Goal: Task Accomplishment & Management: Use online tool/utility

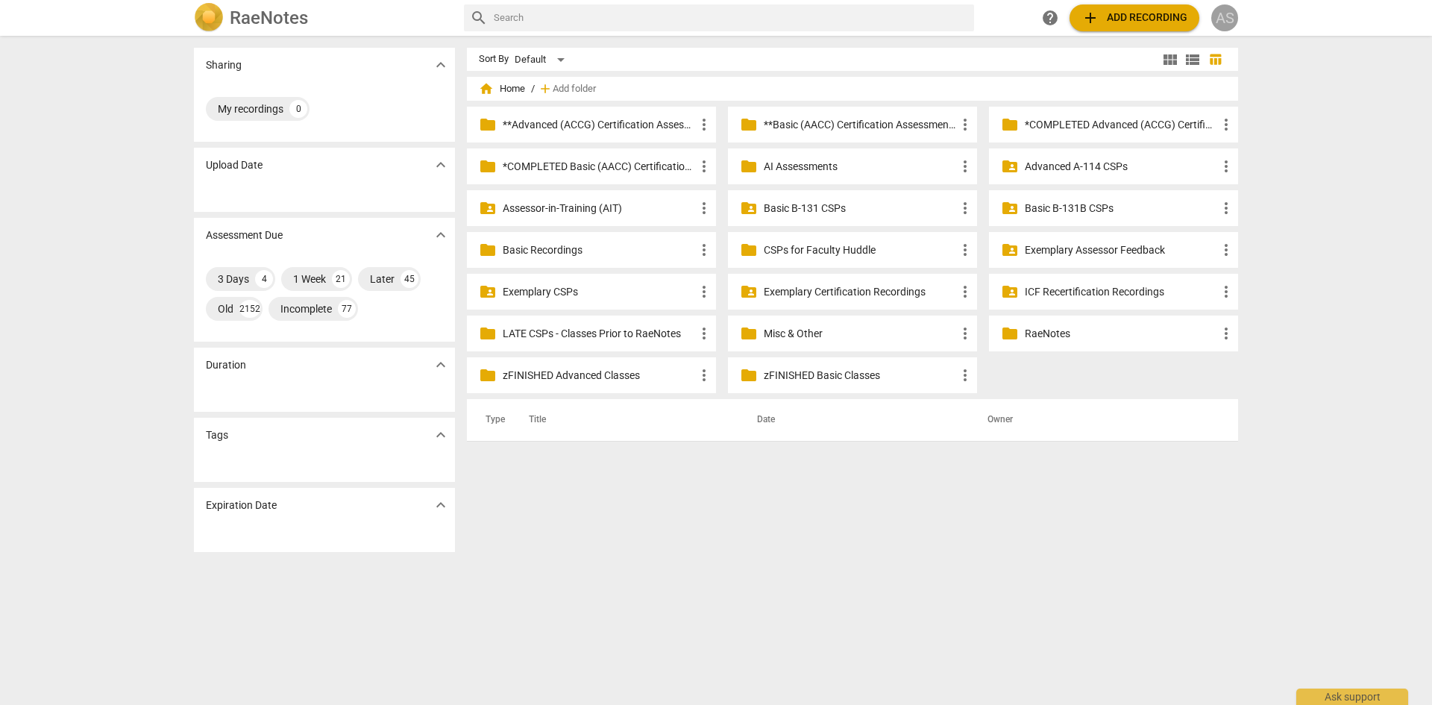
click at [1221, 25] on div "AS" at bounding box center [1224, 17] width 27 height 27
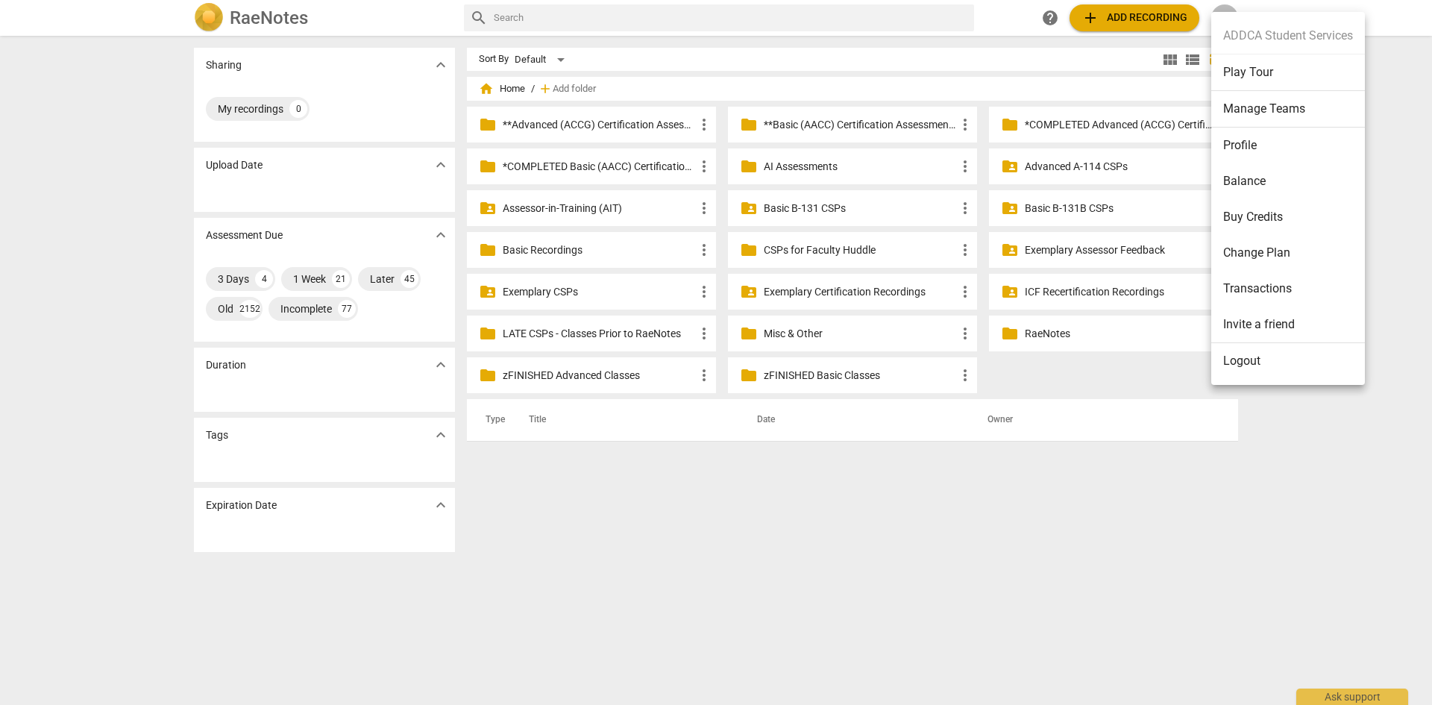
click at [1292, 116] on li "Manage Teams" at bounding box center [1288, 109] width 154 height 37
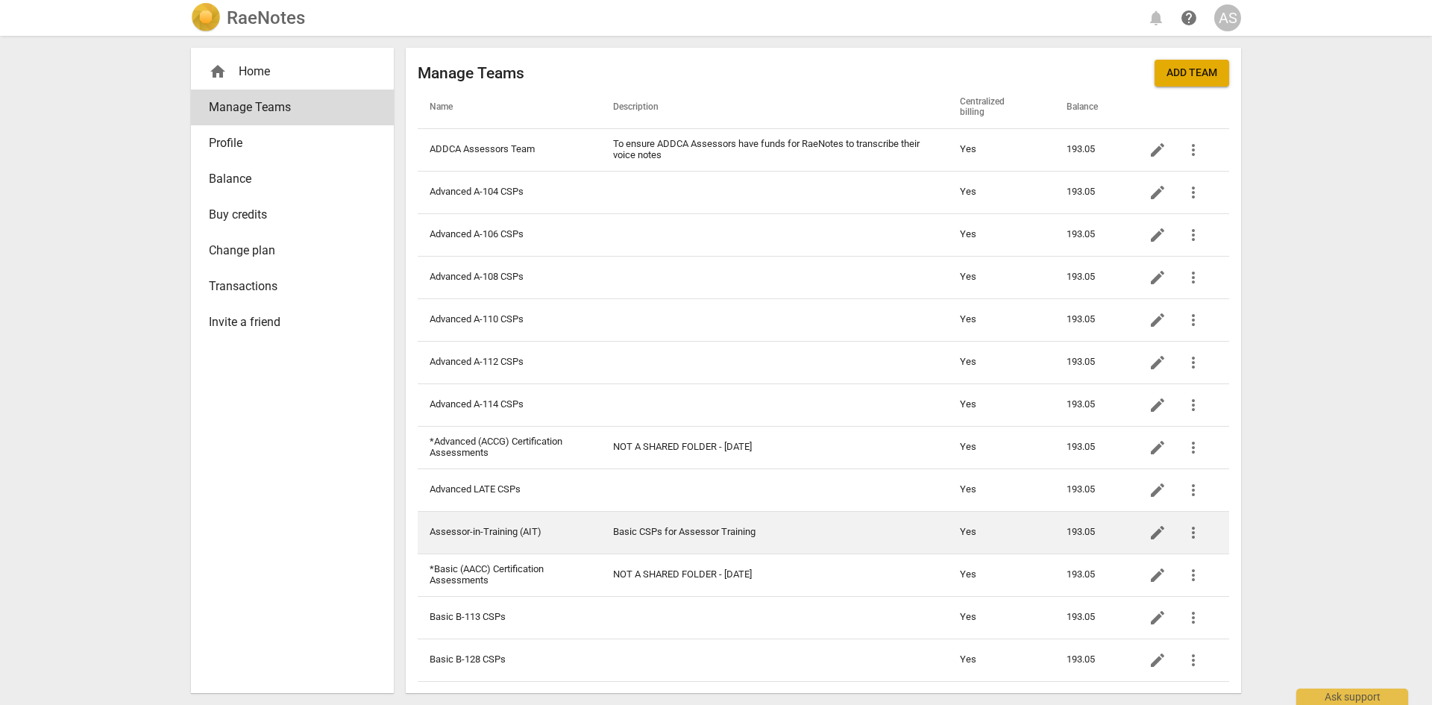
click at [503, 527] on td "Assessor-in-Training (AIT)" at bounding box center [509, 532] width 183 height 43
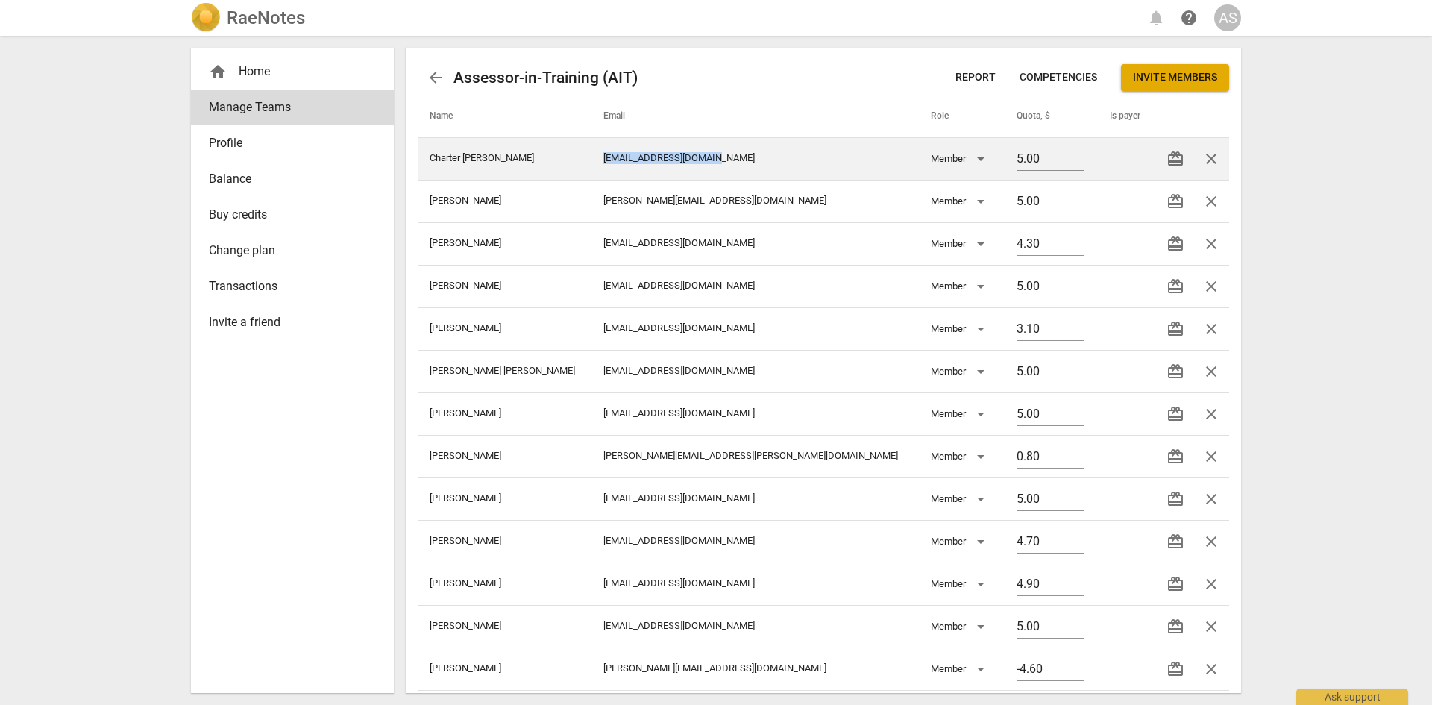
drag, startPoint x: 729, startPoint y: 157, endPoint x: 611, endPoint y: 157, distance: 117.8
click at [611, 157] on td "[EMAIL_ADDRESS][DOMAIN_NAME]" at bounding box center [754, 158] width 327 height 43
copy td "[EMAIL_ADDRESS][DOMAIN_NAME]"
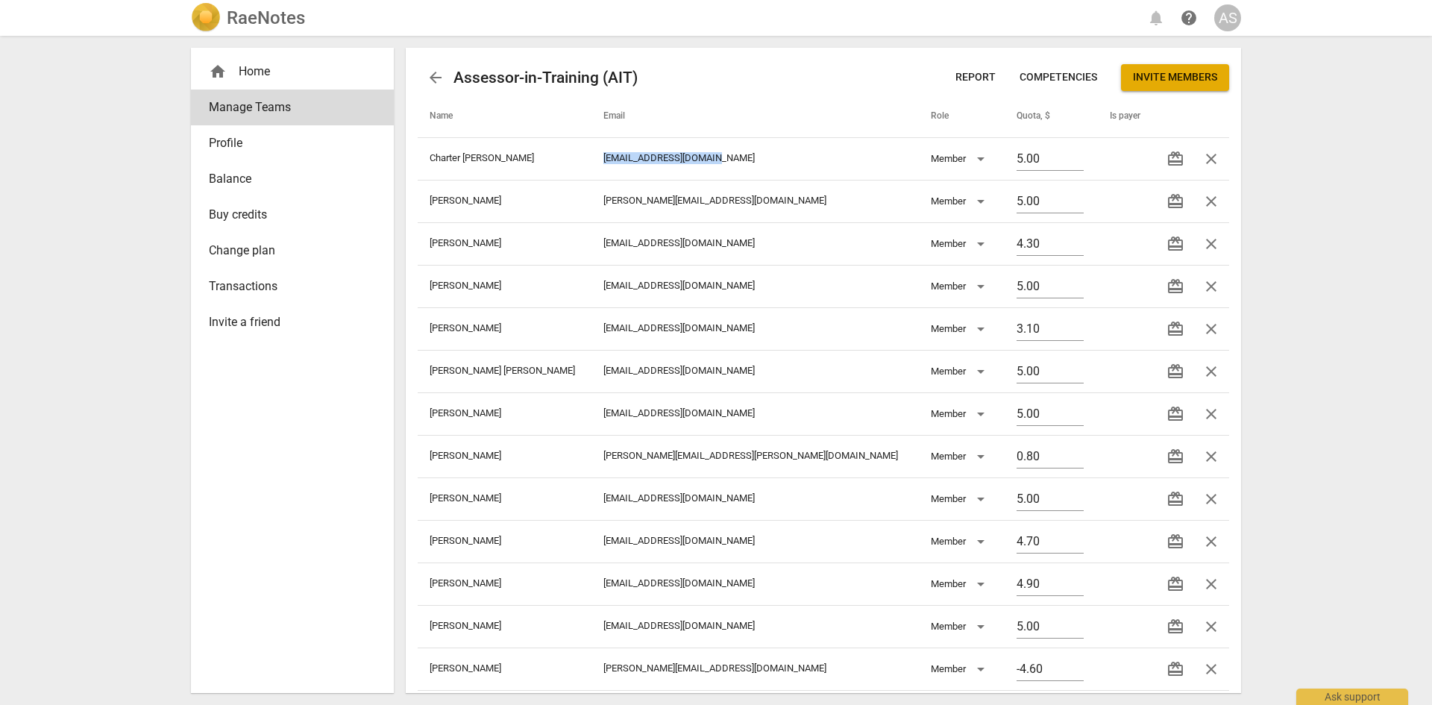
click at [433, 81] on span "arrow_back" at bounding box center [436, 78] width 18 height 18
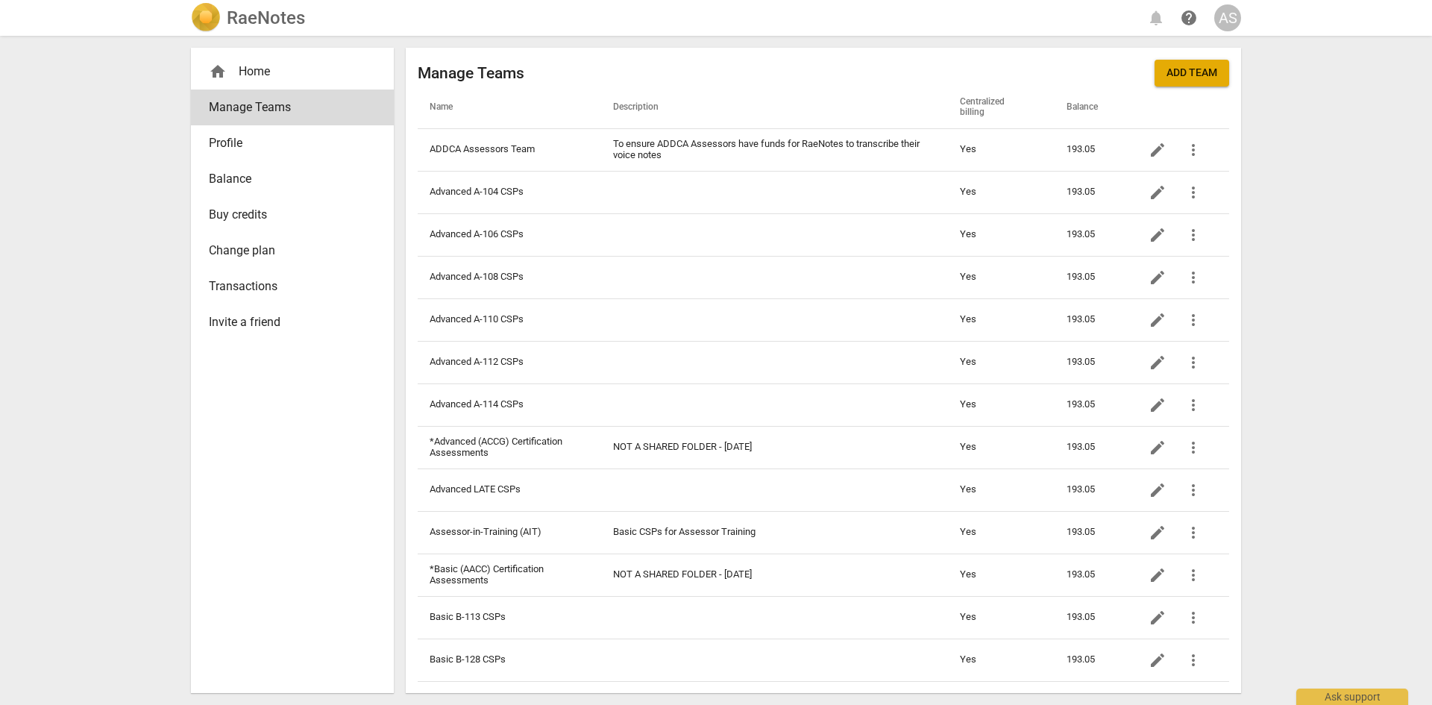
click at [245, 19] on h2 "RaeNotes" at bounding box center [266, 17] width 78 height 21
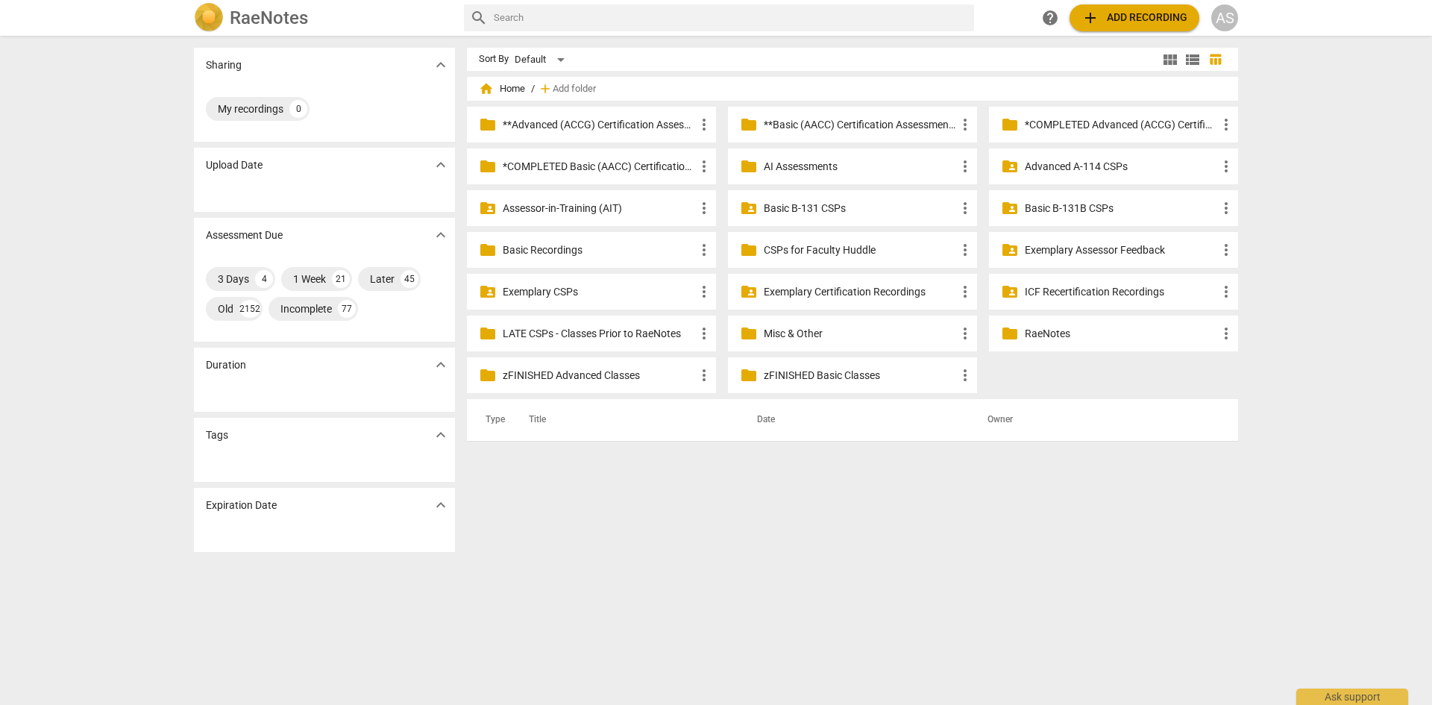
click at [600, 212] on p "Assessor-in-Training (AIT)" at bounding box center [599, 209] width 192 height 16
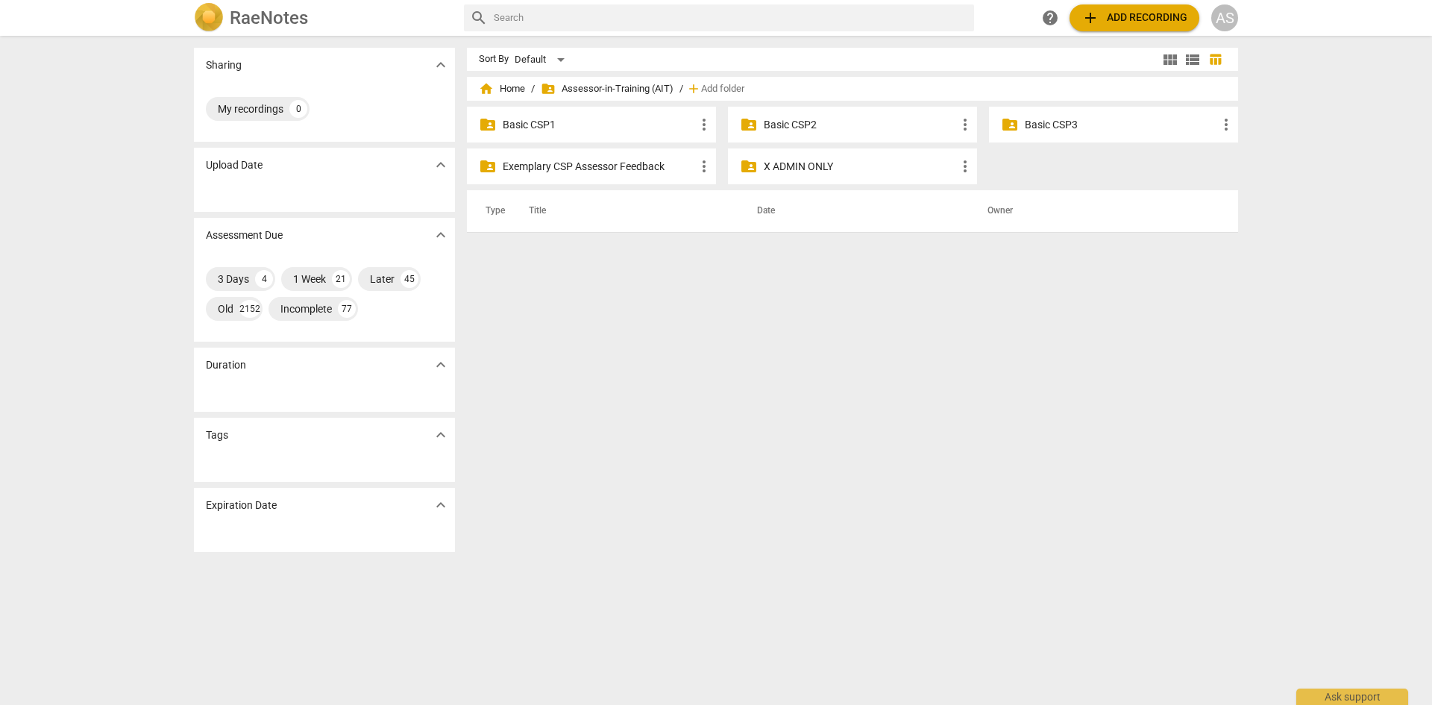
click at [551, 122] on p "Basic CSP1" at bounding box center [599, 125] width 192 height 16
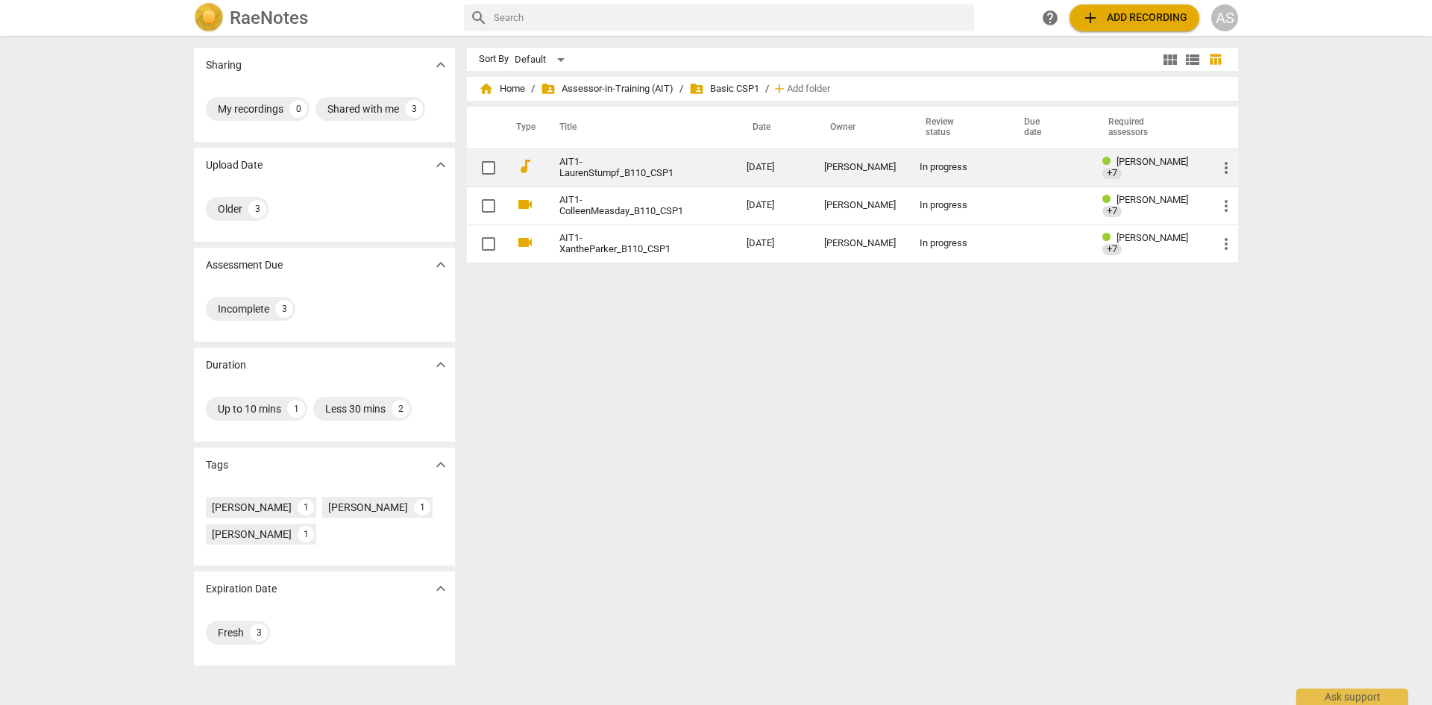
click at [626, 166] on link "AIT1-LaurenStumpf_B110_CSP1" at bounding box center [625, 168] width 133 height 22
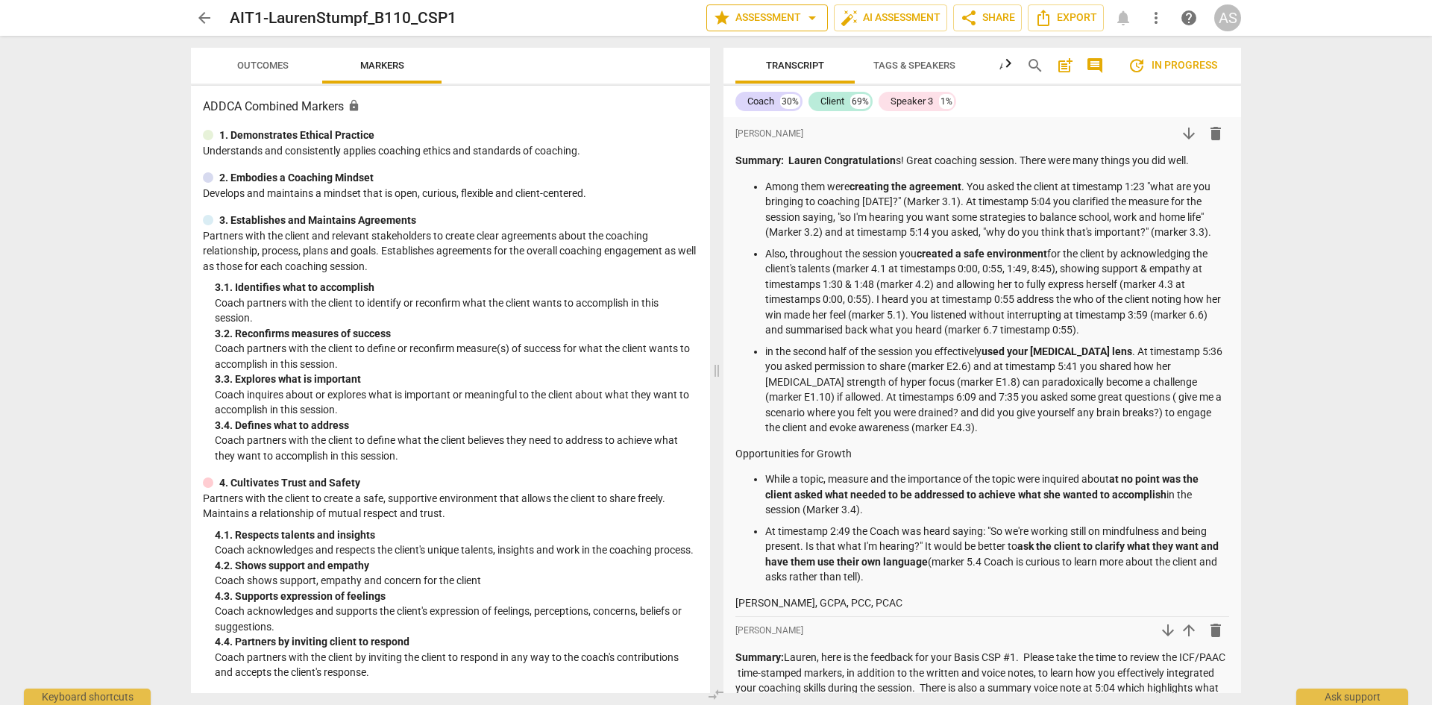
click at [761, 16] on span "star Assessment arrow_drop_down" at bounding box center [767, 18] width 108 height 18
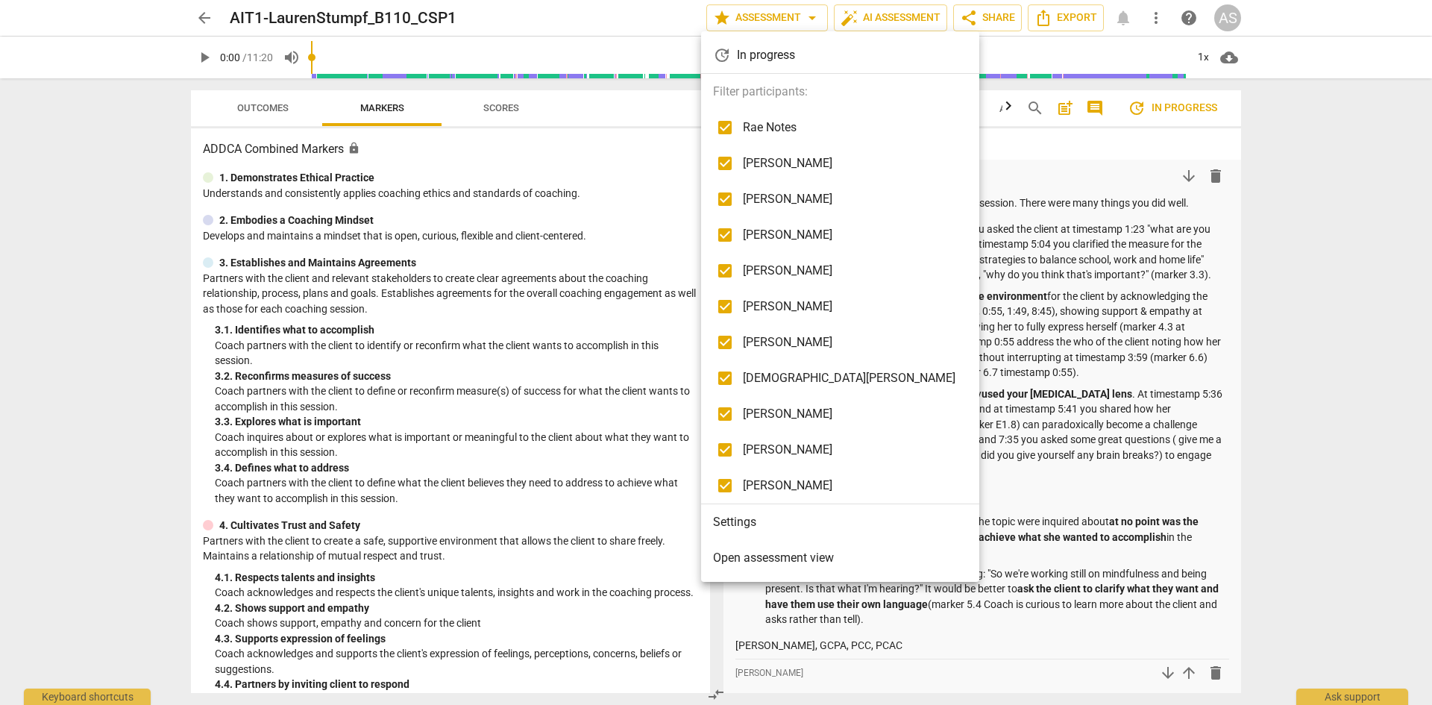
click at [748, 521] on li "Settings" at bounding box center [840, 522] width 278 height 36
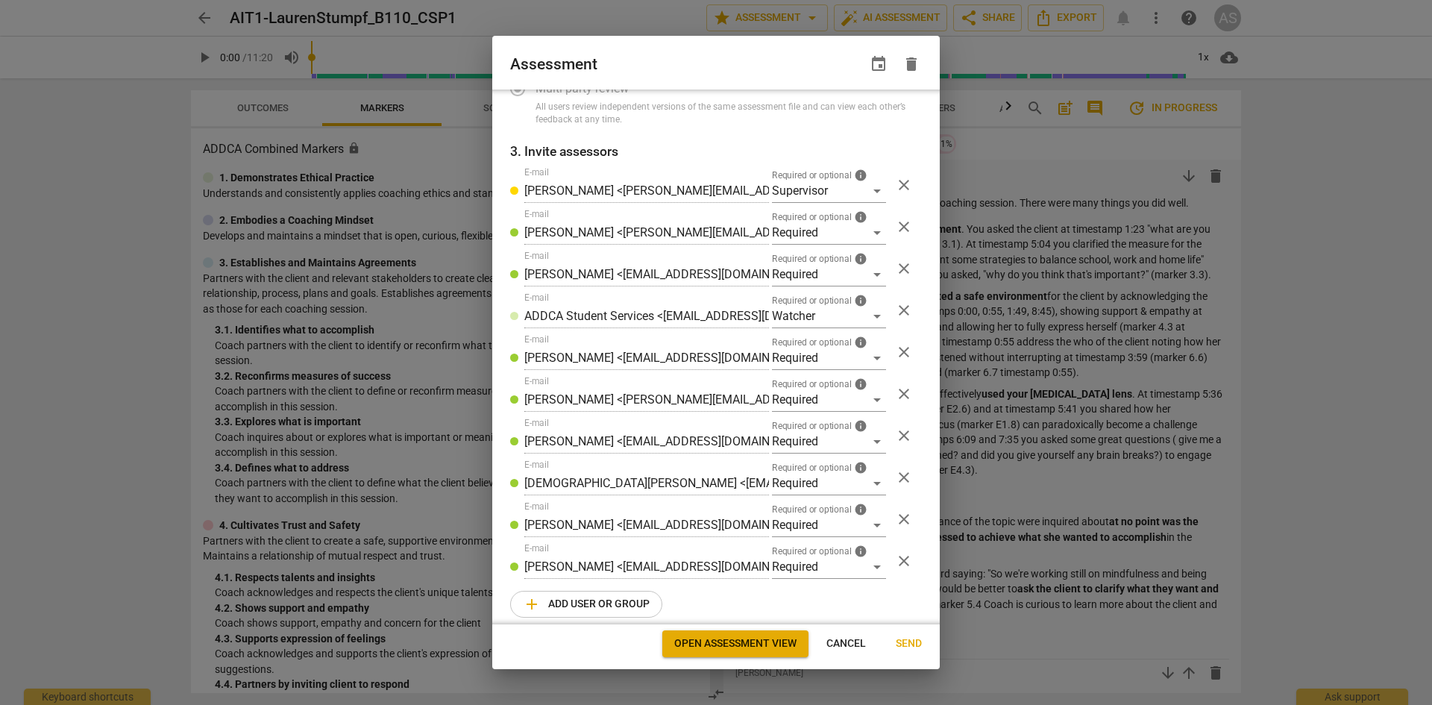
scroll to position [213, 0]
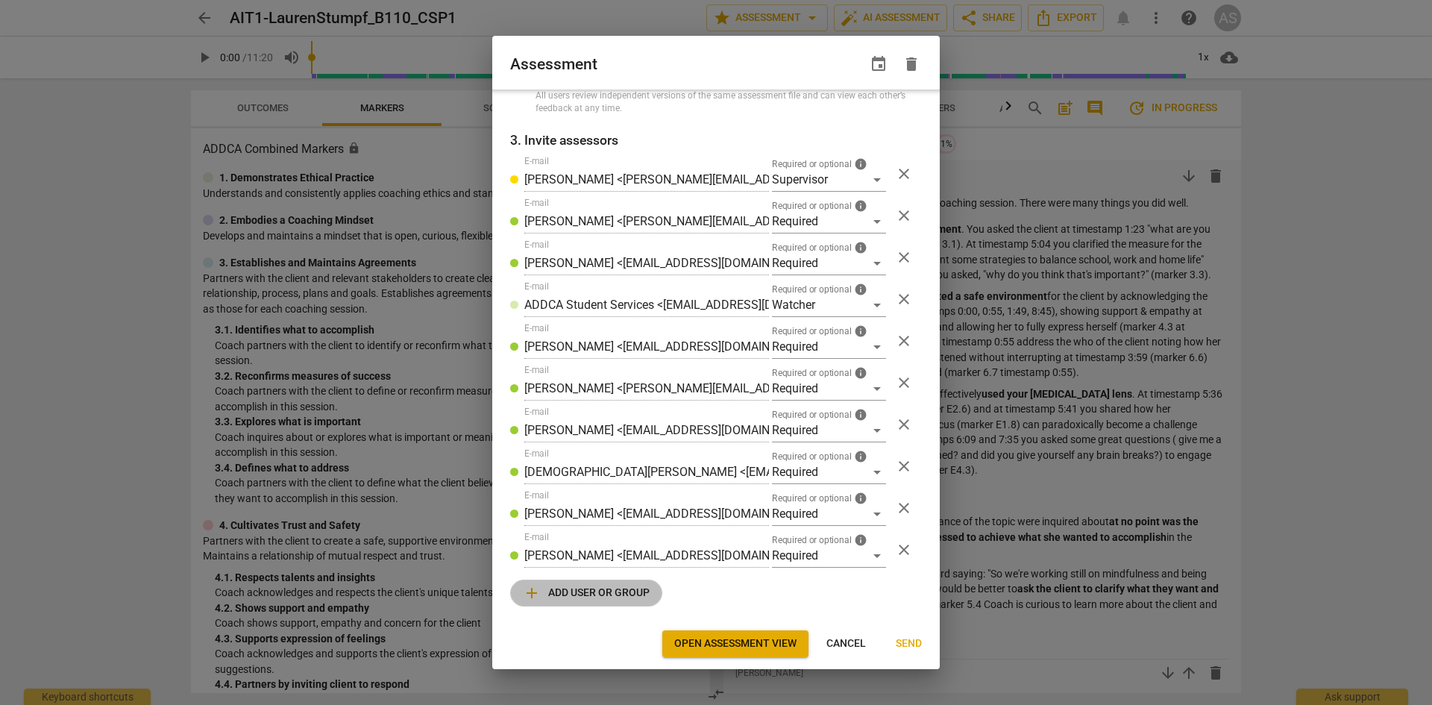
click at [620, 588] on span "add Add user or group" at bounding box center [586, 593] width 127 height 18
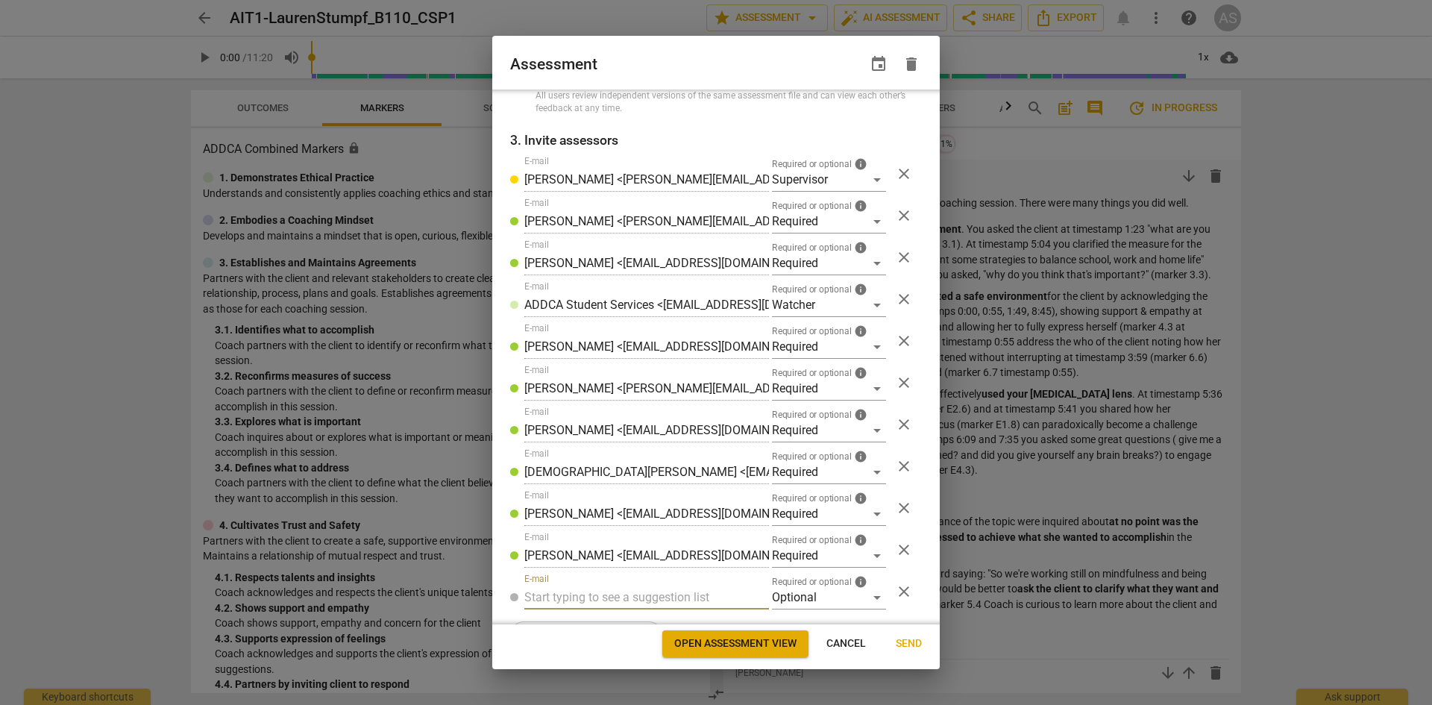
radio input "false"
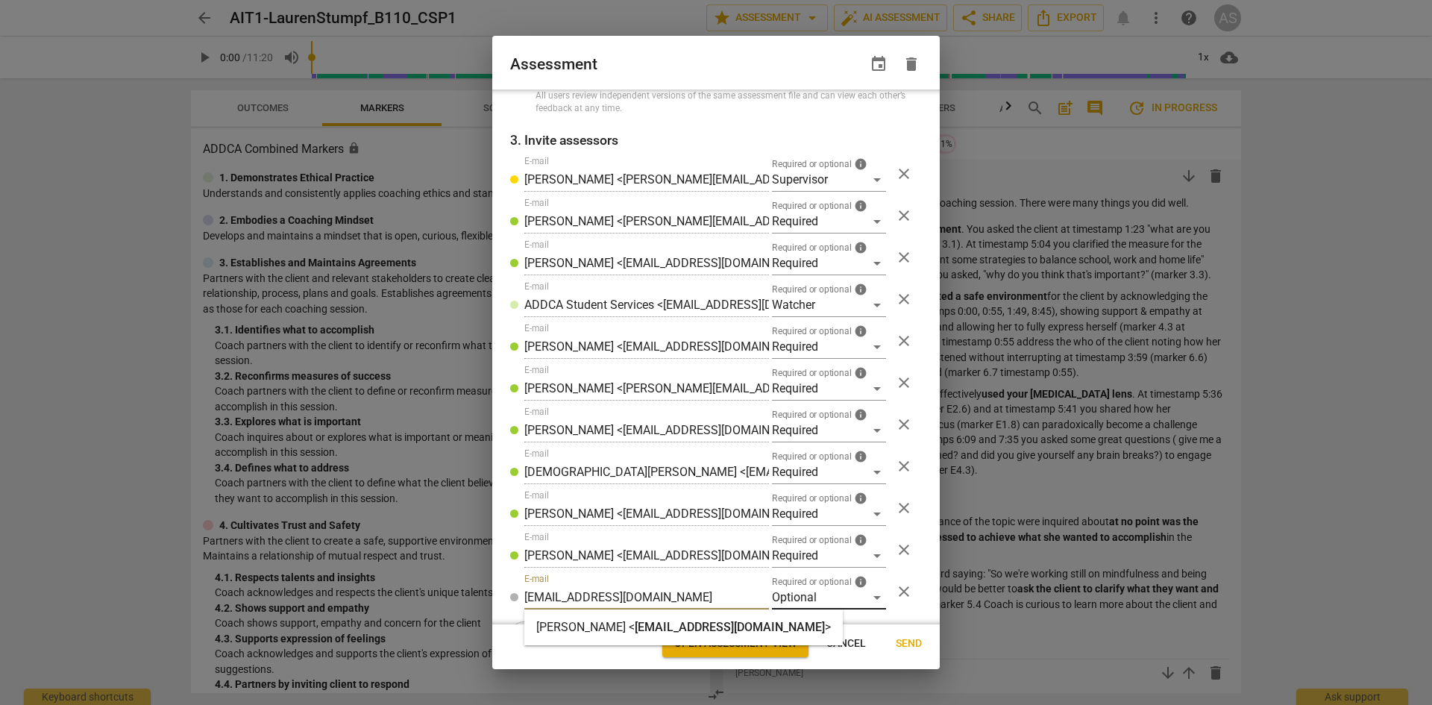
type input "[EMAIL_ADDRESS][DOMAIN_NAME]"
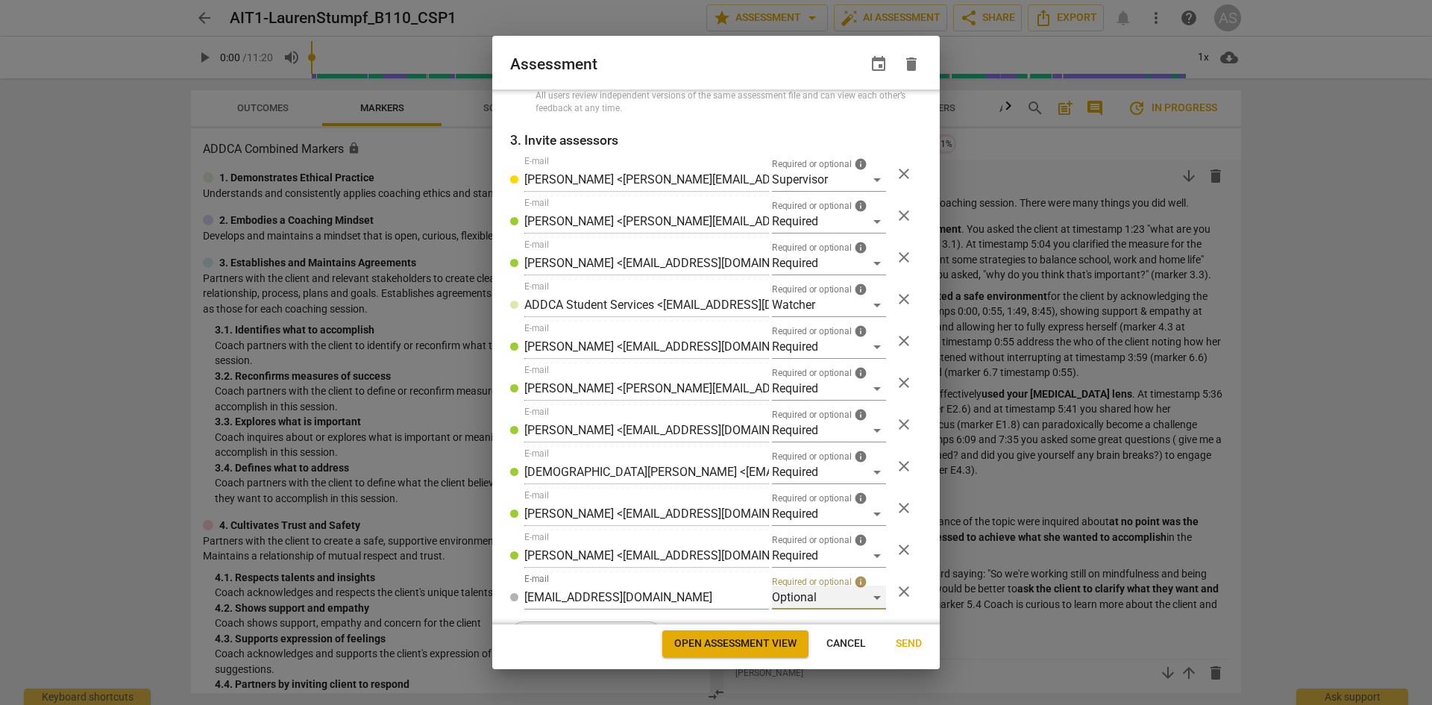
click at [790, 599] on div "Optional" at bounding box center [829, 597] width 114 height 24
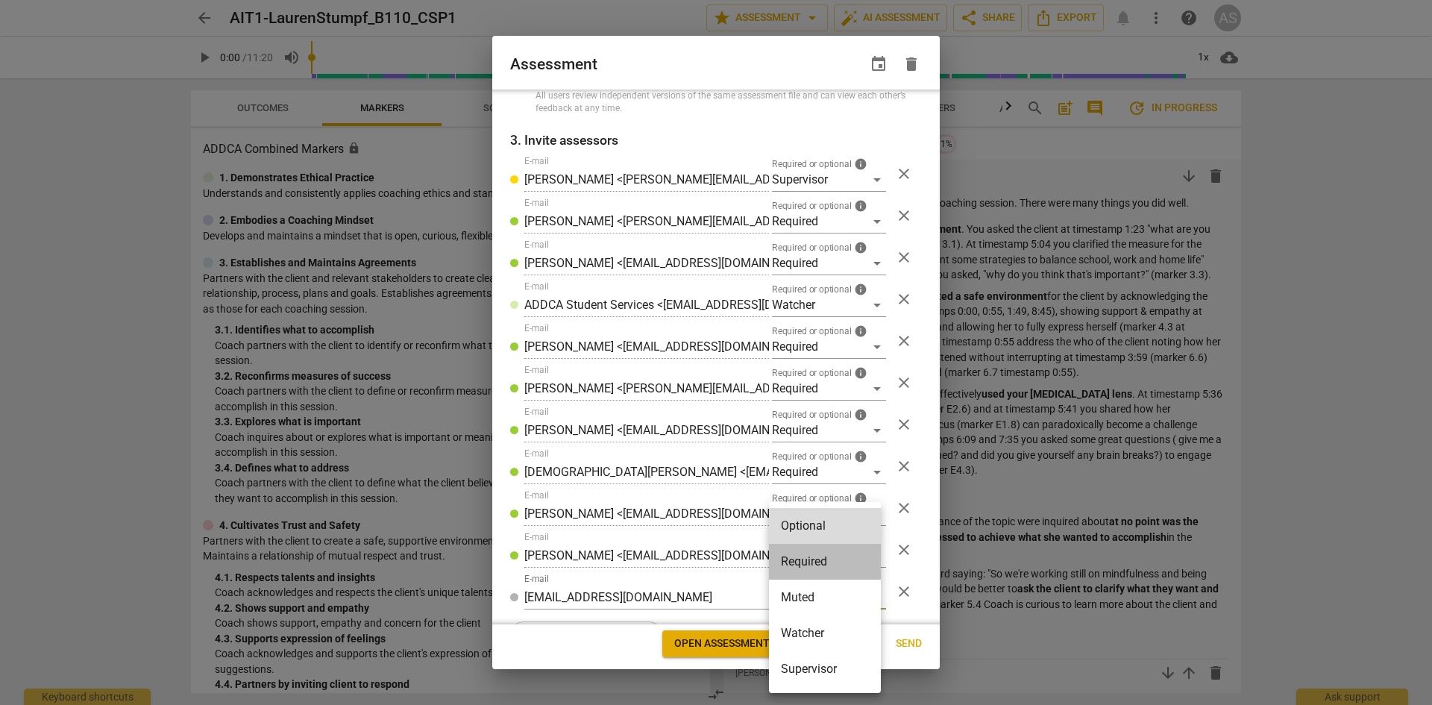
click at [822, 564] on li "Required" at bounding box center [825, 562] width 112 height 36
radio input "false"
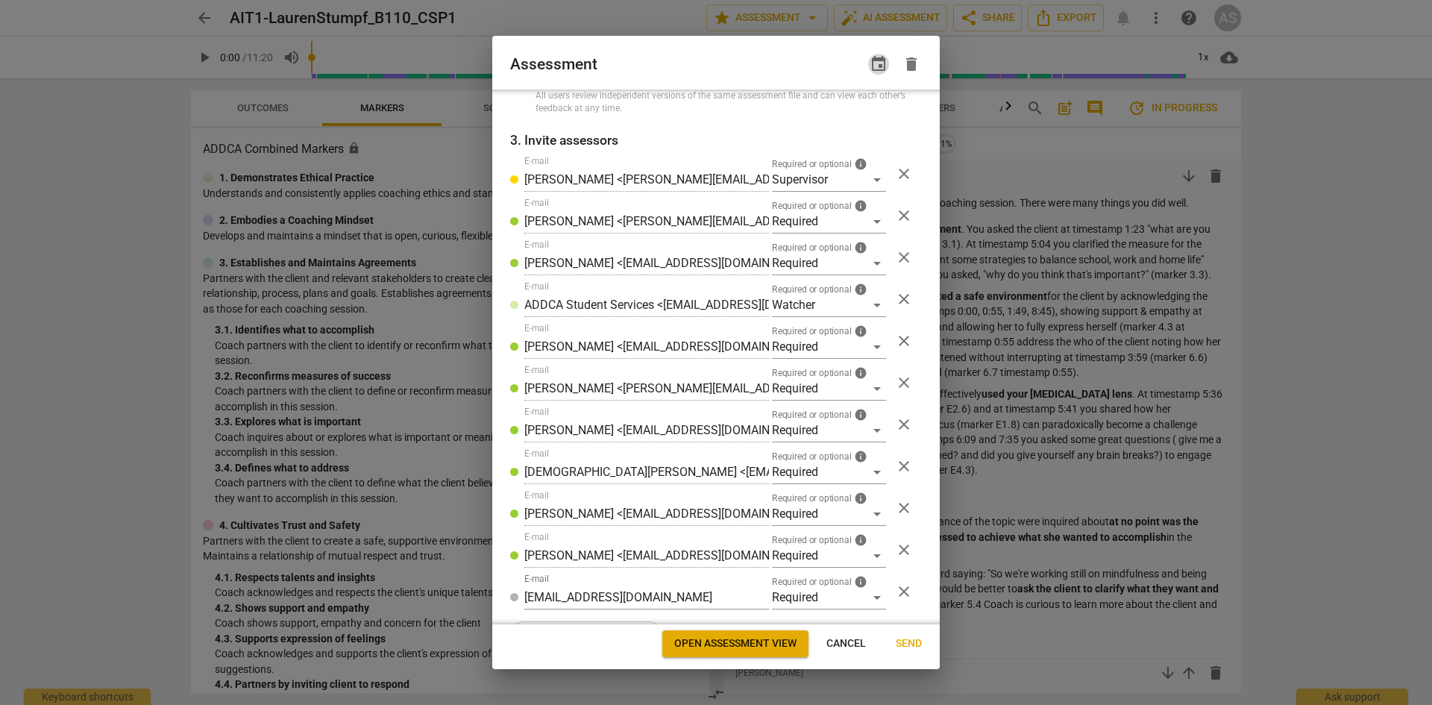
click at [878, 66] on span "event" at bounding box center [879, 64] width 18 height 18
click at [829, 113] on input "date" at bounding box center [789, 115] width 104 height 22
type input "[DATE]"
click at [753, 66] on div at bounding box center [716, 352] width 1432 height 705
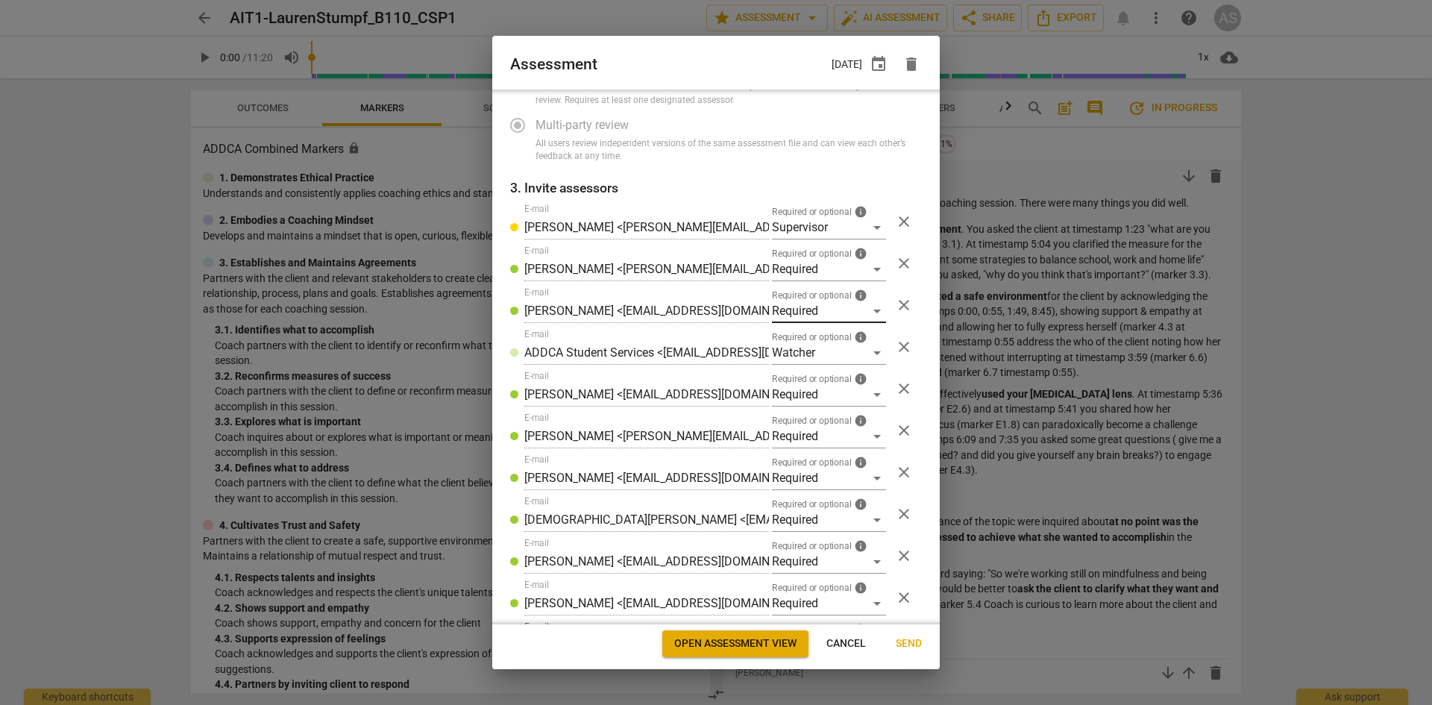
scroll to position [255, 0]
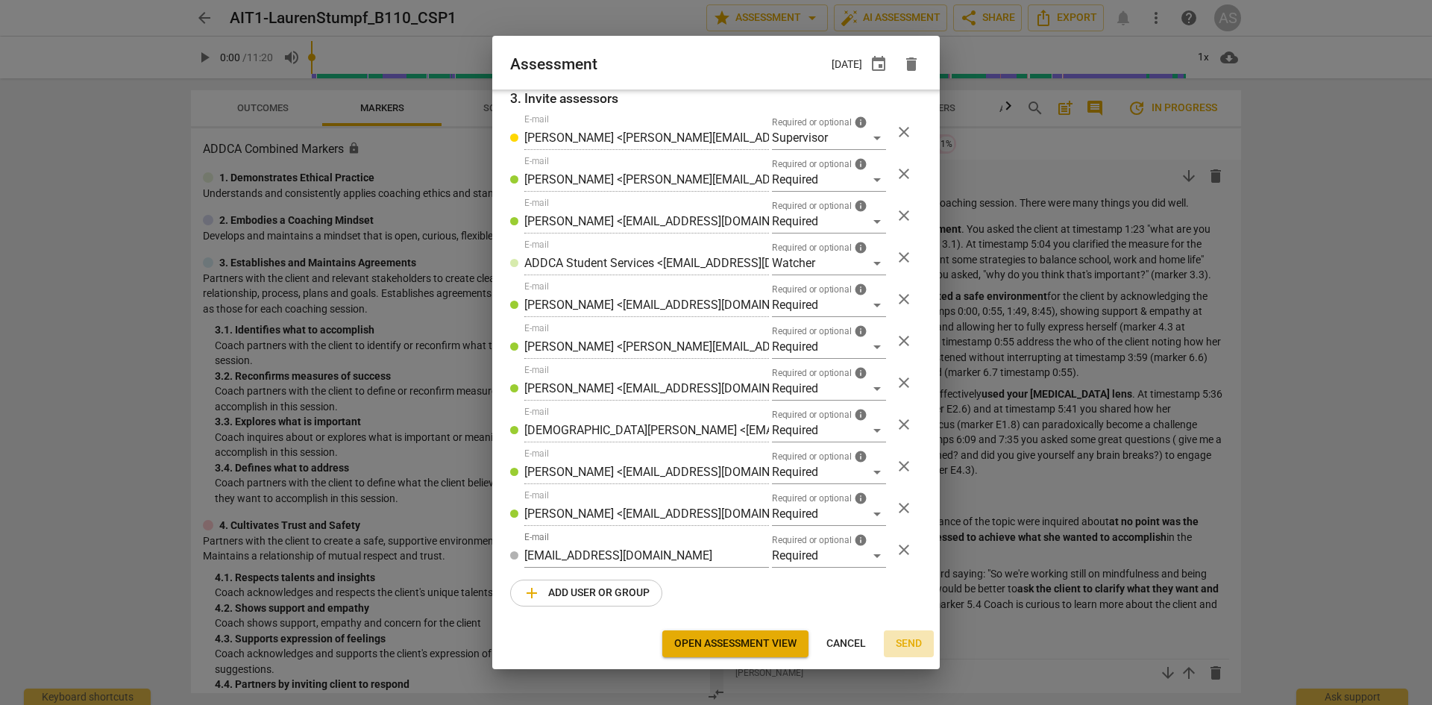
click at [909, 647] on span "Send" at bounding box center [909, 643] width 26 height 15
radio input "false"
type input "[PERSON_NAME] <[PERSON_NAME][EMAIL_ADDRESS][DOMAIN_NAME]>"
type input "[PERSON_NAME] <[EMAIL_ADDRESS][DOMAIN_NAME]>"
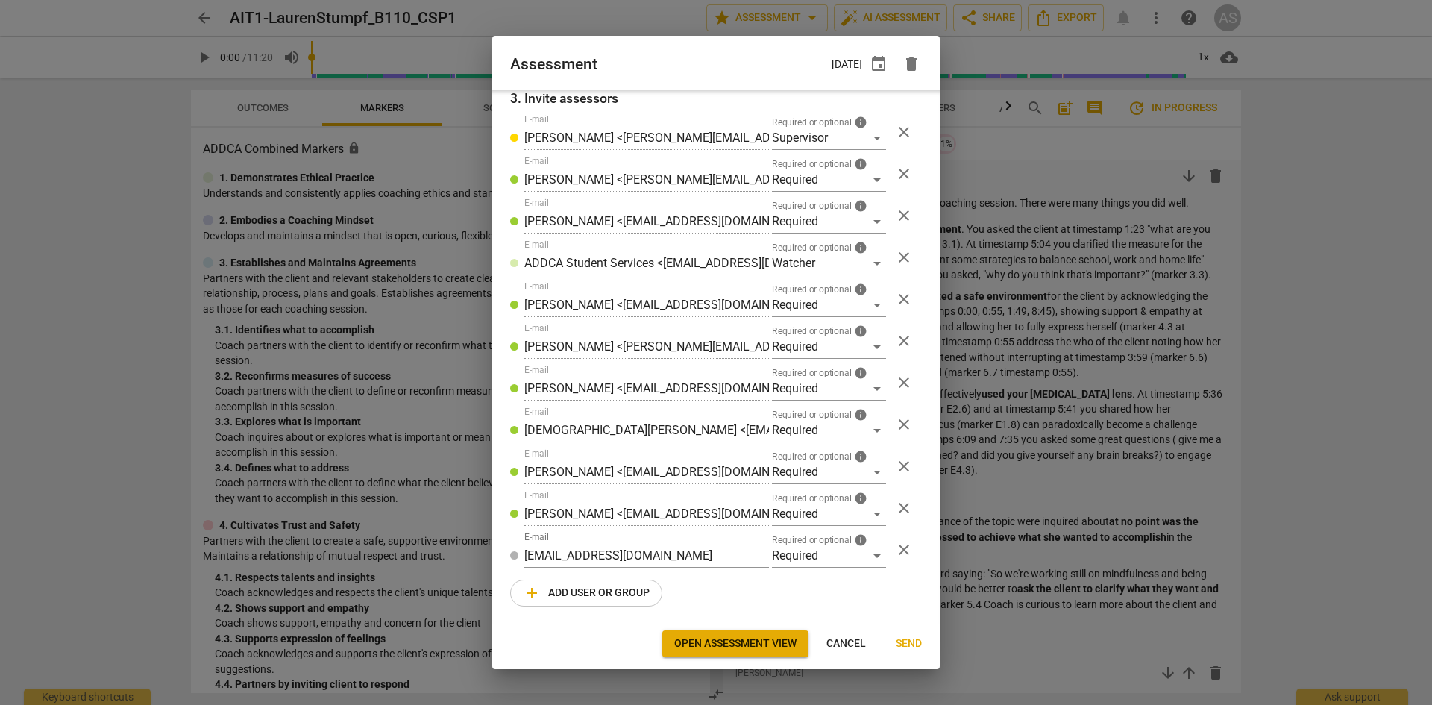
type input "ADDCA Student Services <[EMAIL_ADDRESS][DOMAIN_NAME]>"
type input "[PERSON_NAME] <[EMAIL_ADDRESS][DOMAIN_NAME]>"
type input "[PERSON_NAME] <[PERSON_NAME][EMAIL_ADDRESS][DOMAIN_NAME]>"
type input "[PERSON_NAME] <[EMAIL_ADDRESS][DOMAIN_NAME]>"
type input "[DEMOGRAPHIC_DATA][PERSON_NAME] <[EMAIL_ADDRESS][DOMAIN_NAME]>"
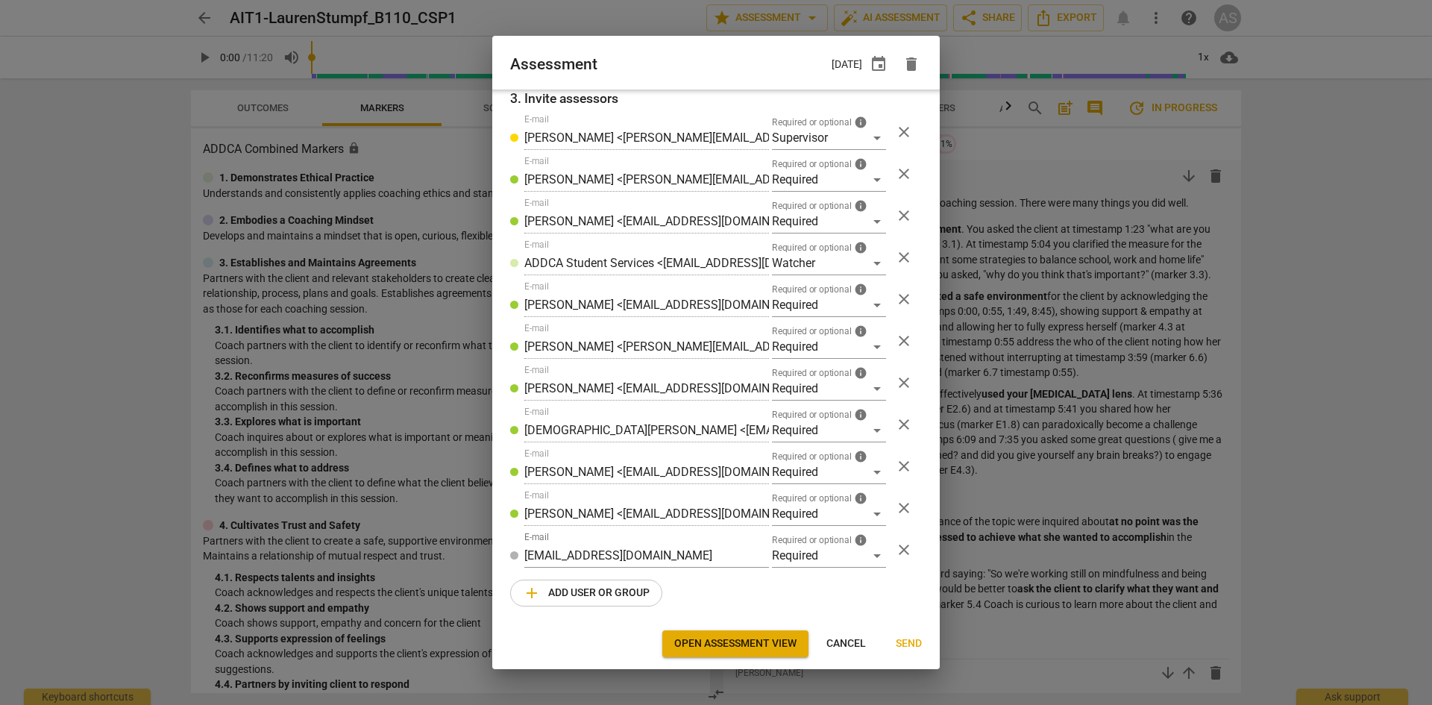
type input "[PERSON_NAME] <[EMAIL_ADDRESS][DOMAIN_NAME]>"
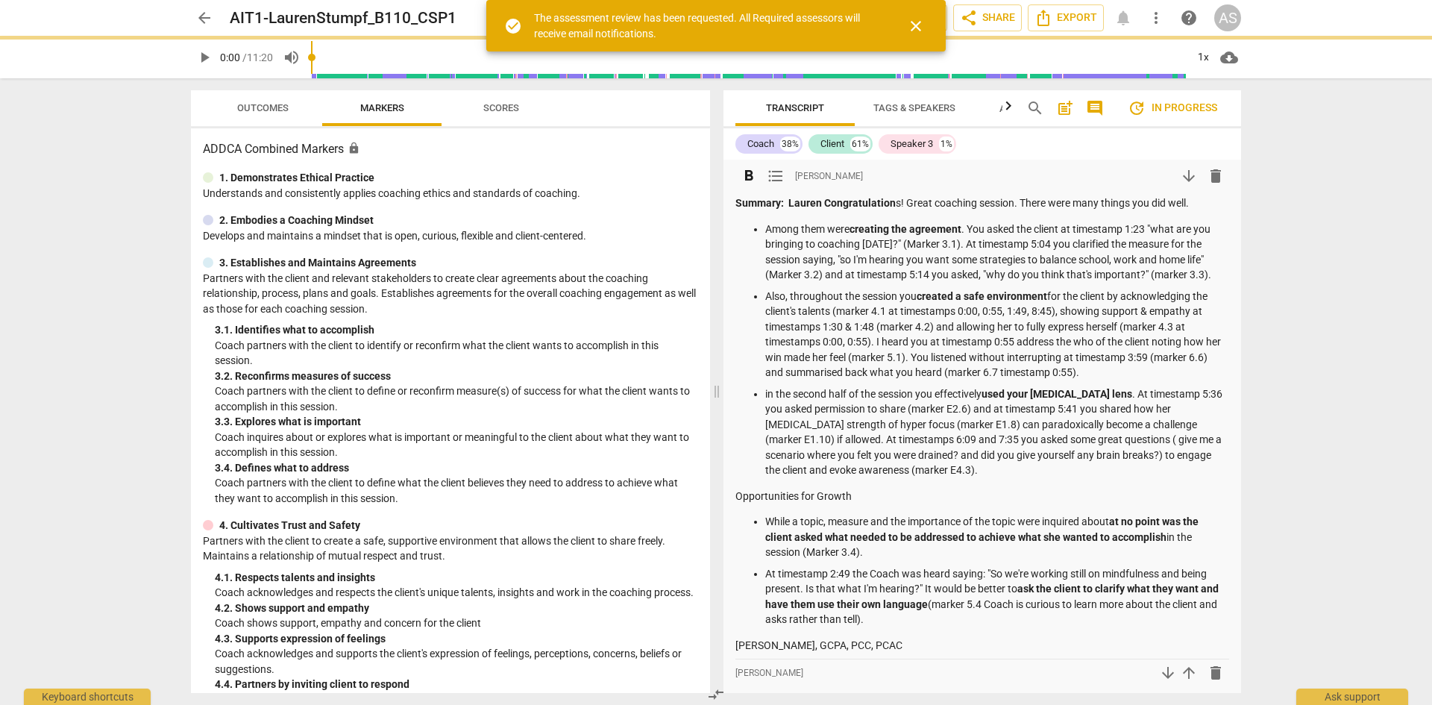
scroll to position [213, 0]
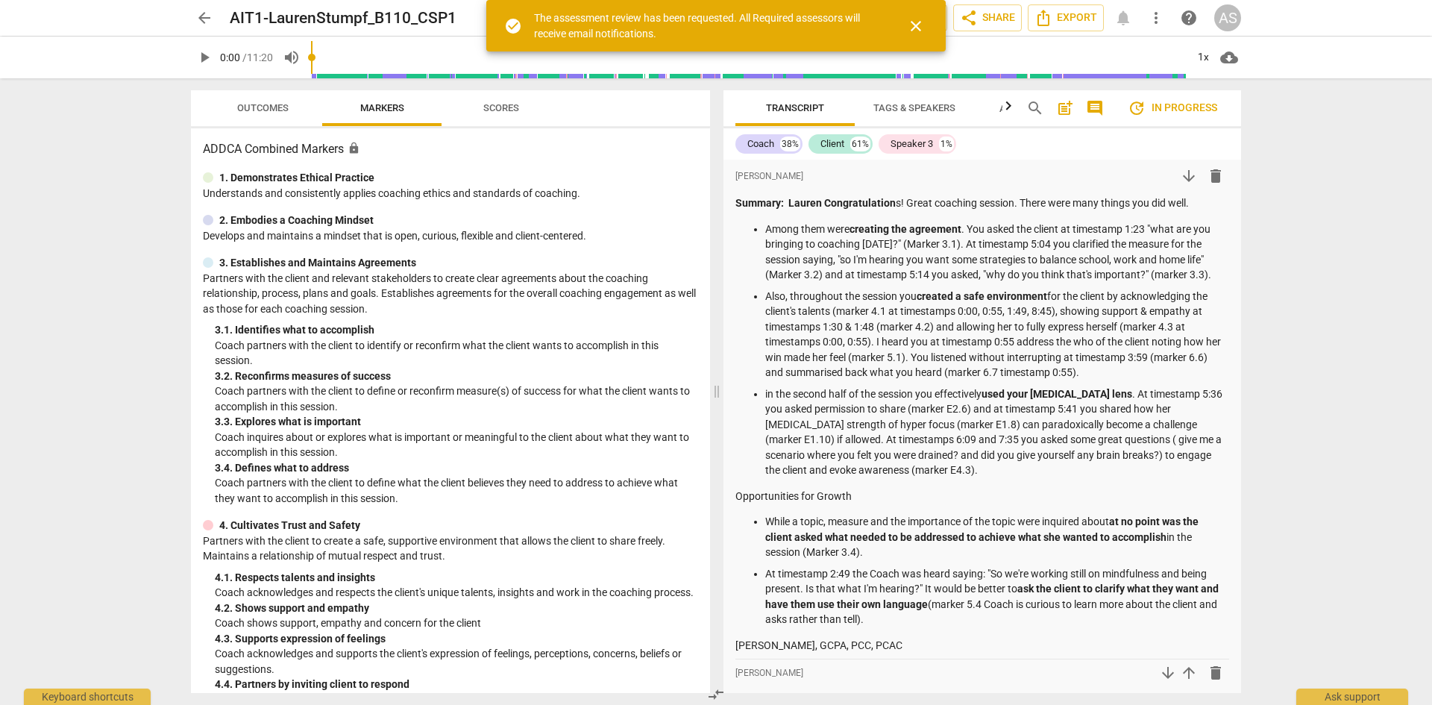
click at [915, 27] on span "close" at bounding box center [916, 26] width 18 height 18
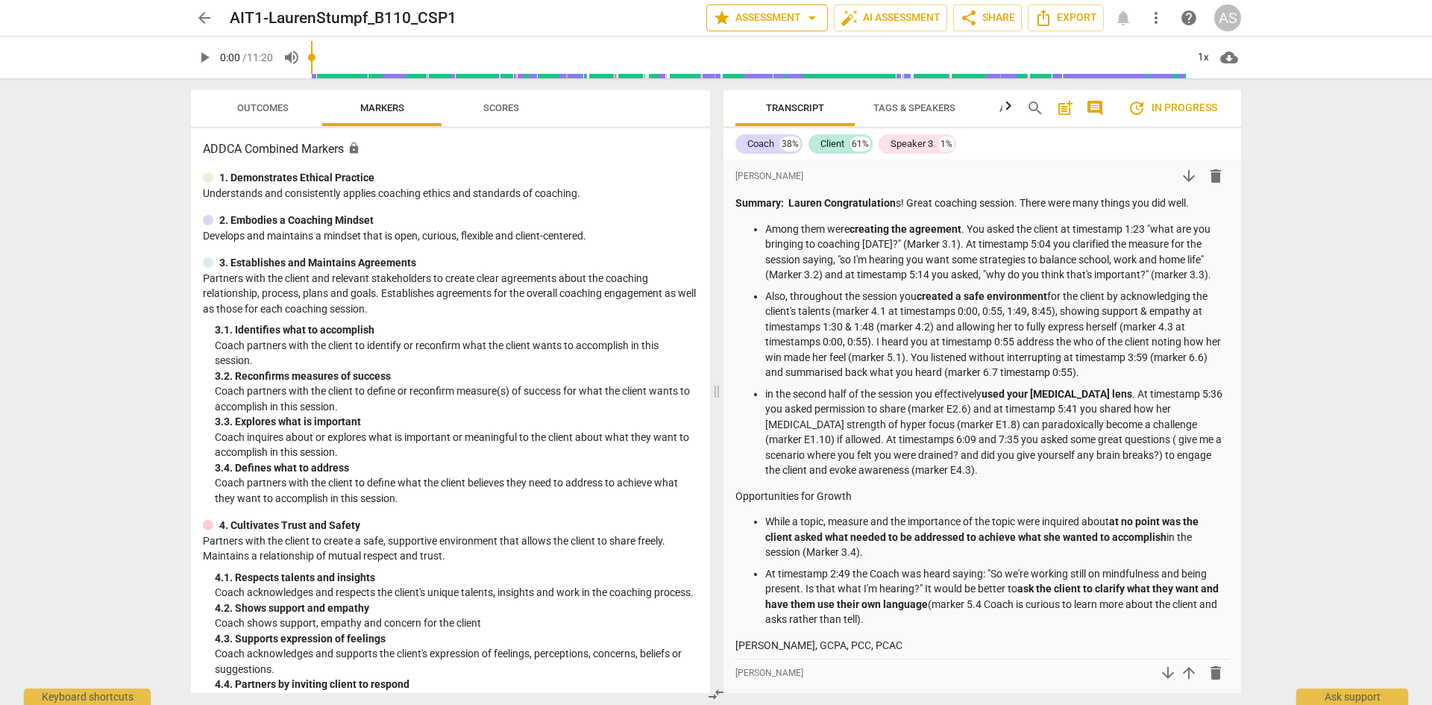
click at [776, 16] on span "star Assessment arrow_drop_down" at bounding box center [767, 18] width 108 height 18
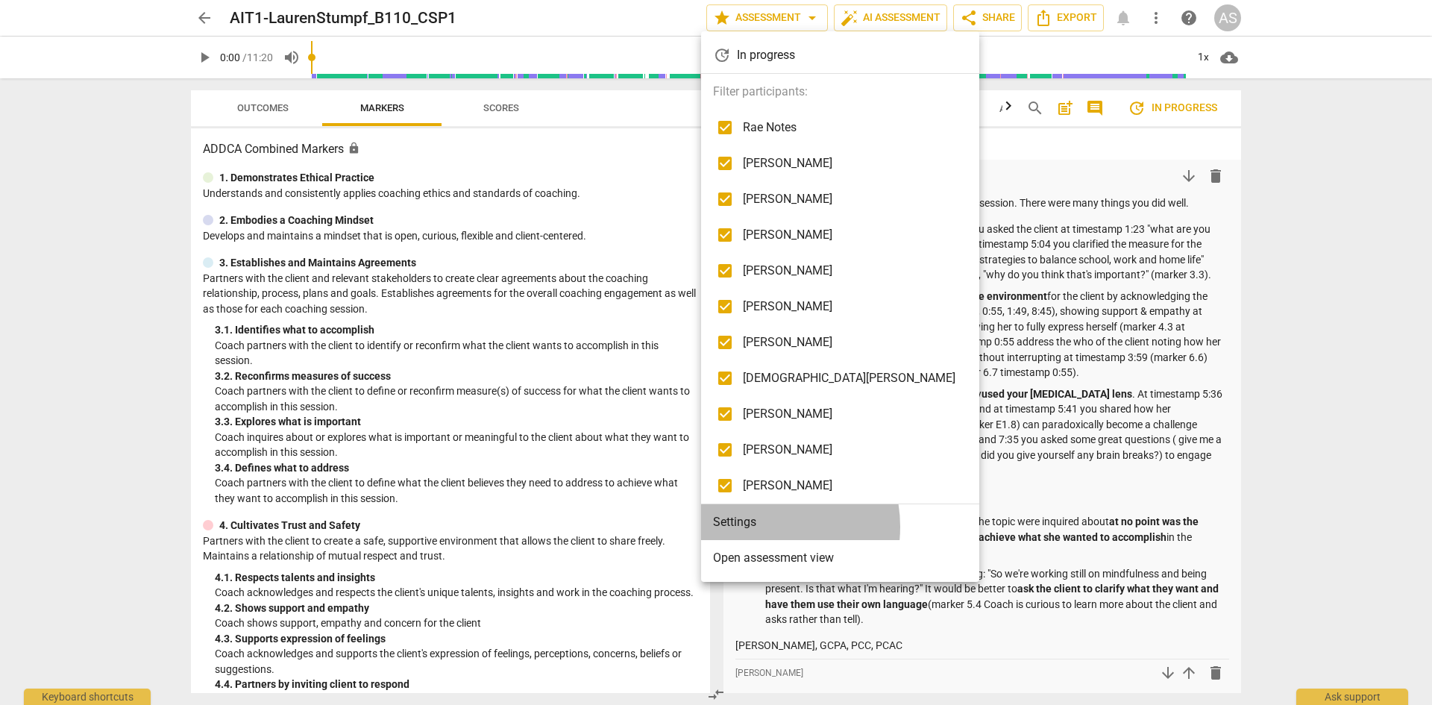
click at [755, 526] on li "Settings" at bounding box center [840, 522] width 278 height 36
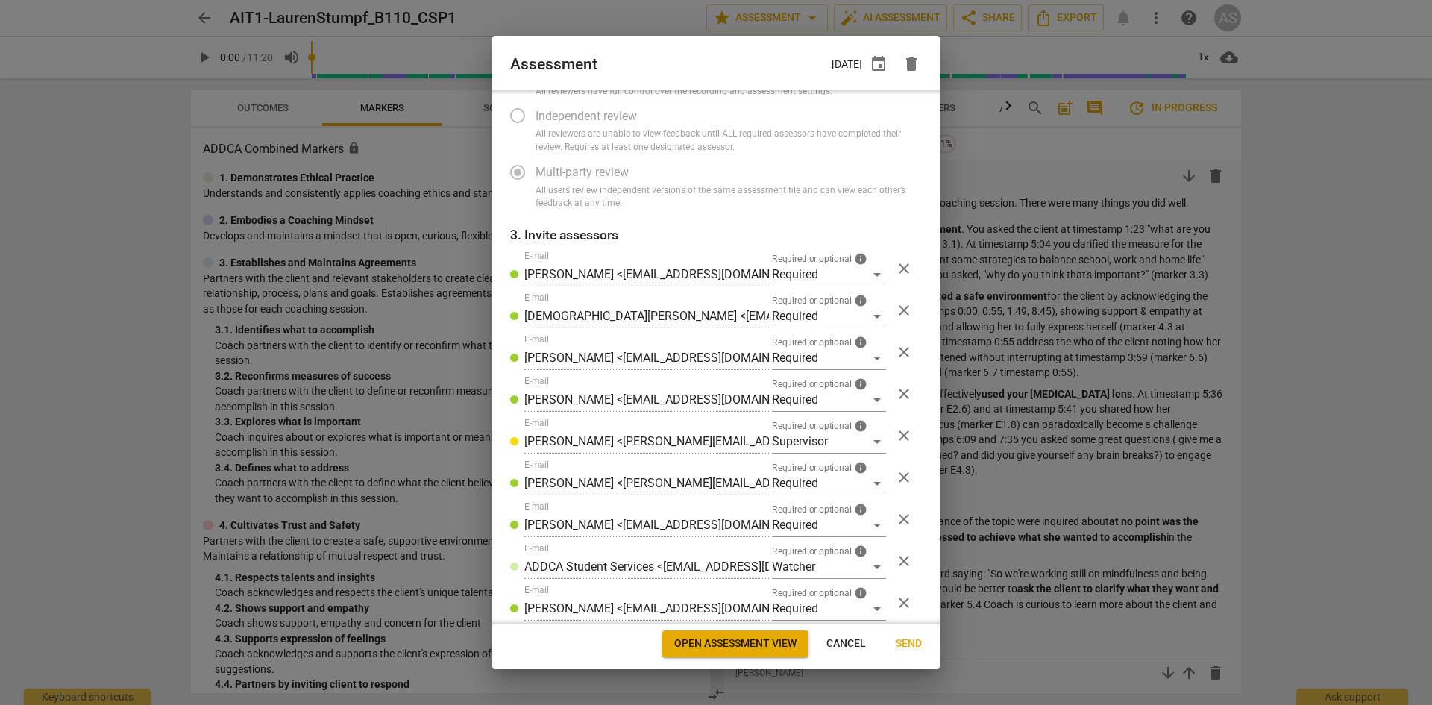
scroll to position [255, 0]
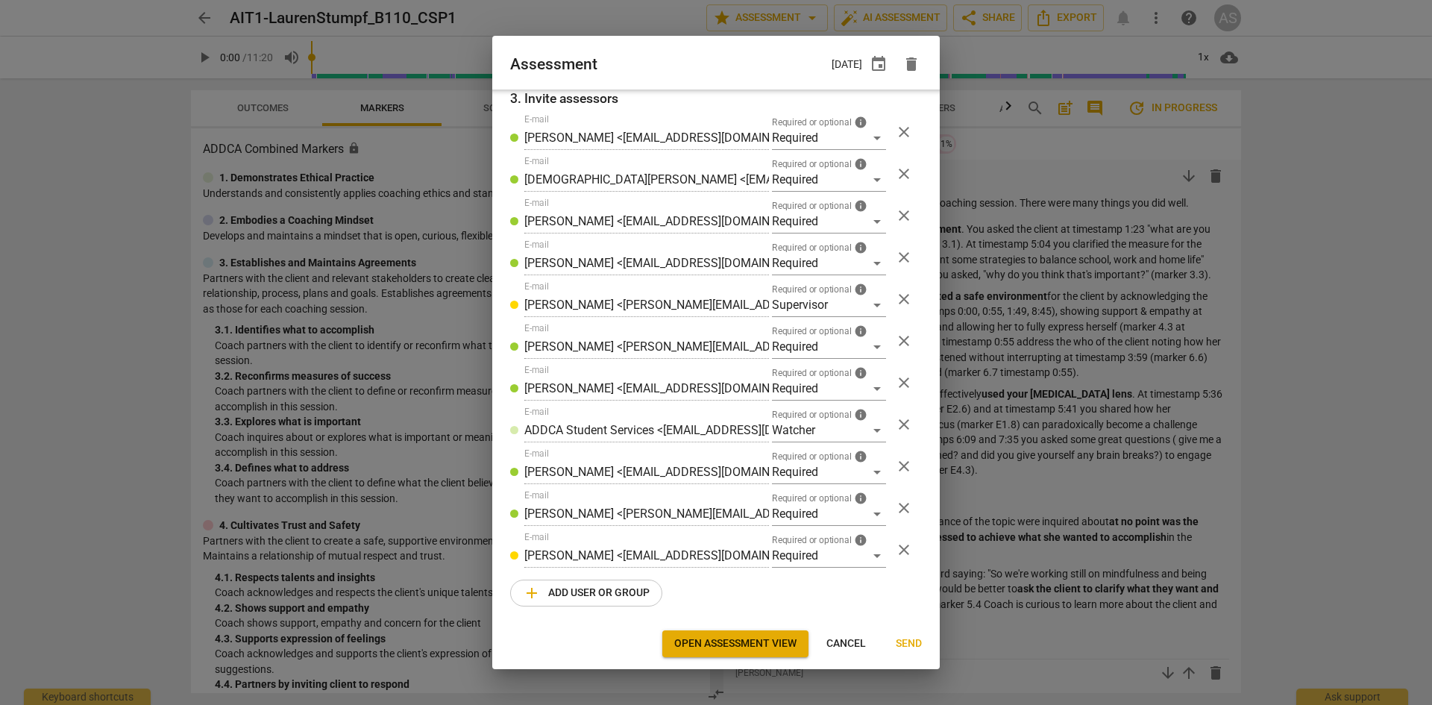
click at [843, 641] on span "Cancel" at bounding box center [846, 643] width 40 height 15
radio input "false"
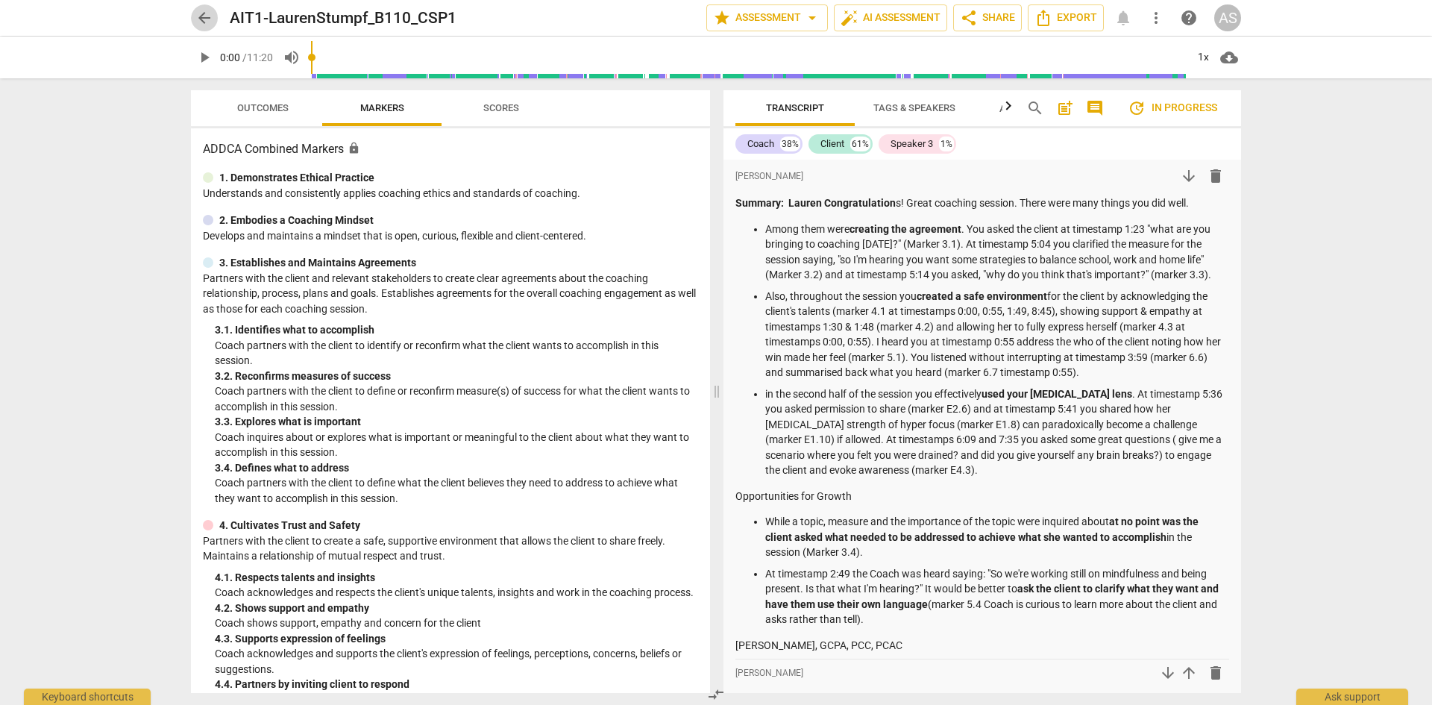
click at [197, 16] on span "arrow_back" at bounding box center [204, 18] width 18 height 18
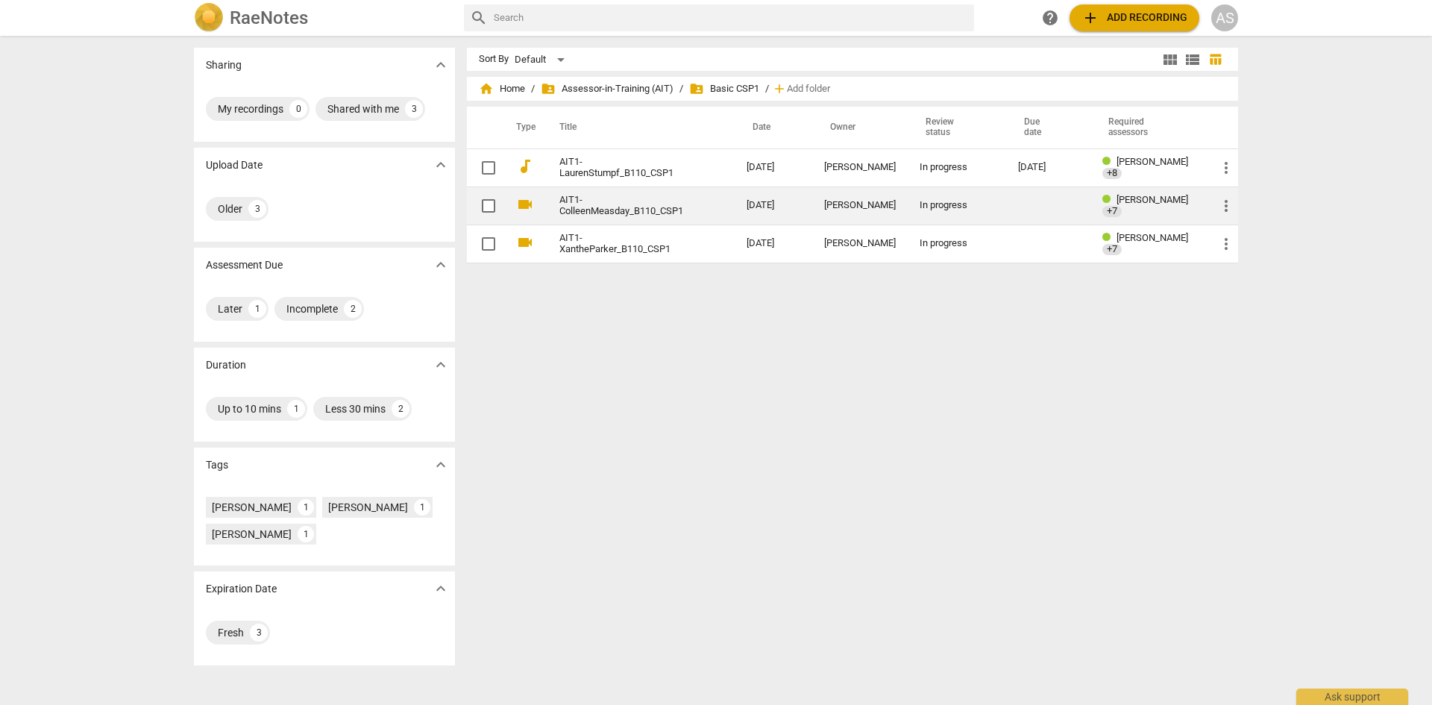
click at [612, 204] on link "AIT1-ColleenMeasday_B110_CSP1" at bounding box center [625, 206] width 133 height 22
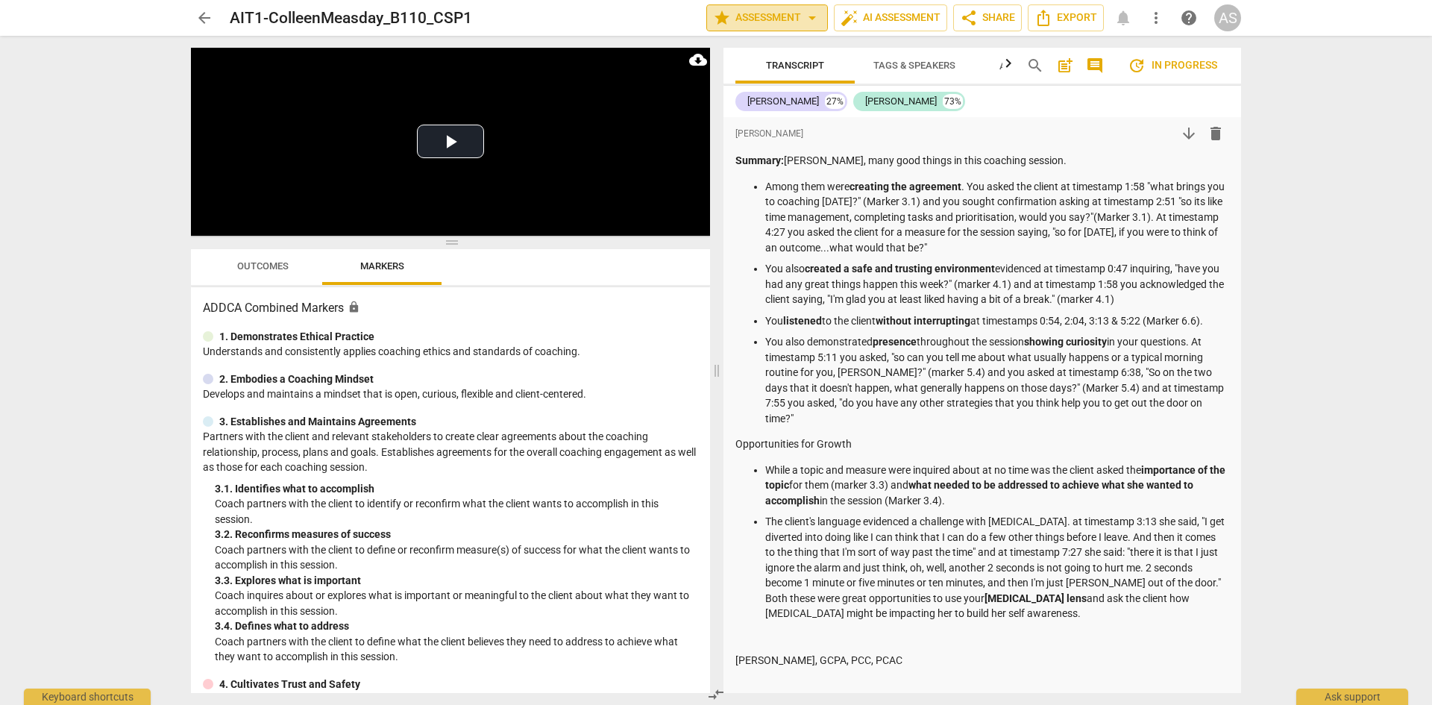
click at [762, 19] on span "star Assessment arrow_drop_down" at bounding box center [767, 18] width 108 height 18
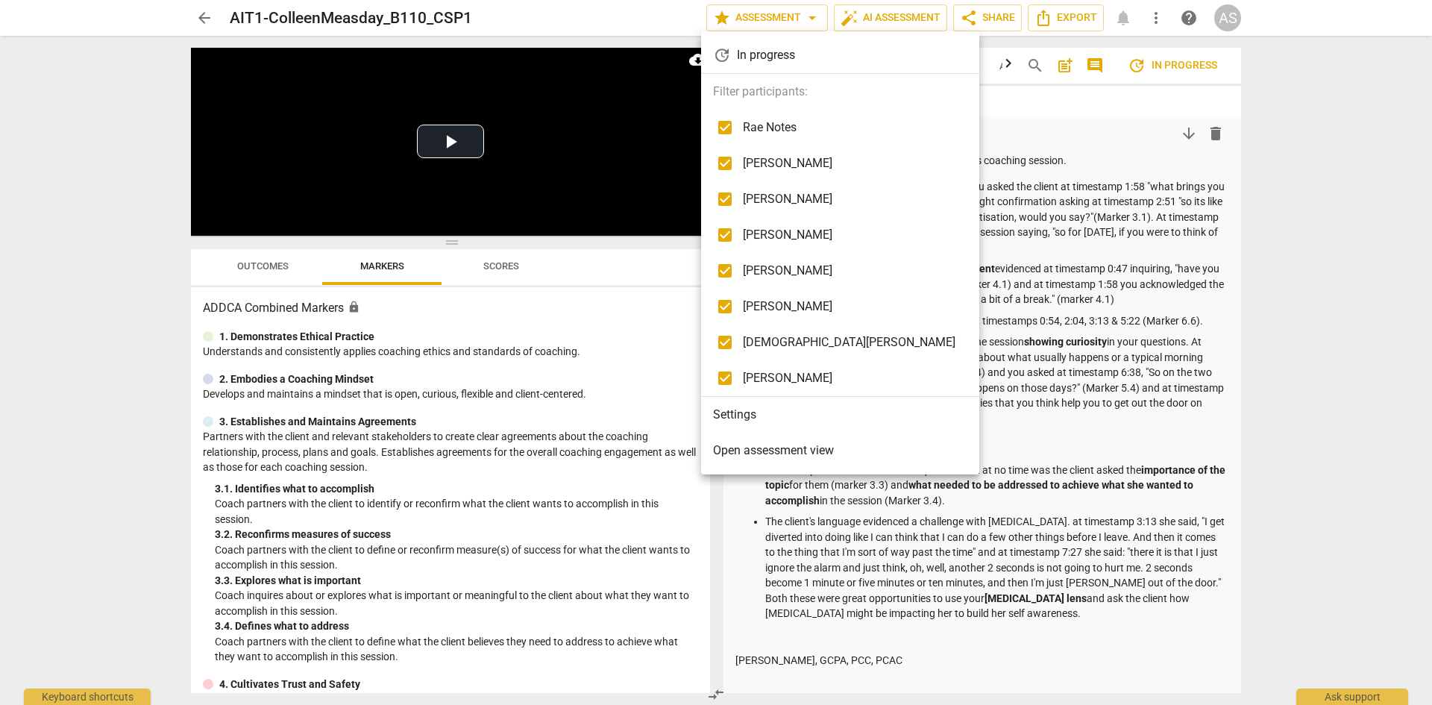
click at [779, 411] on li "Settings" at bounding box center [840, 415] width 278 height 36
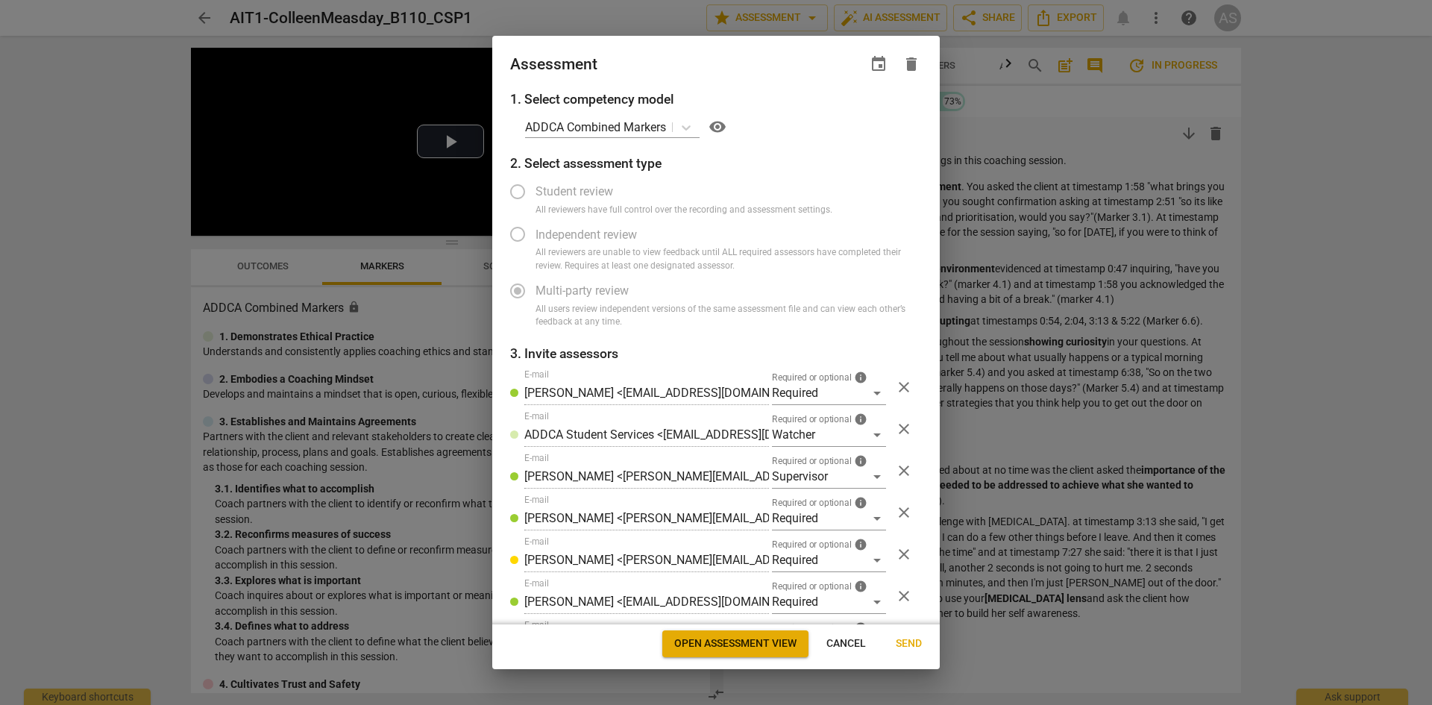
radio input "false"
click at [875, 66] on span "event" at bounding box center [879, 64] width 18 height 18
click at [796, 113] on input "date" at bounding box center [789, 115] width 104 height 22
click at [811, 114] on input "date" at bounding box center [789, 115] width 104 height 22
click at [754, 113] on input "date" at bounding box center [789, 115] width 104 height 22
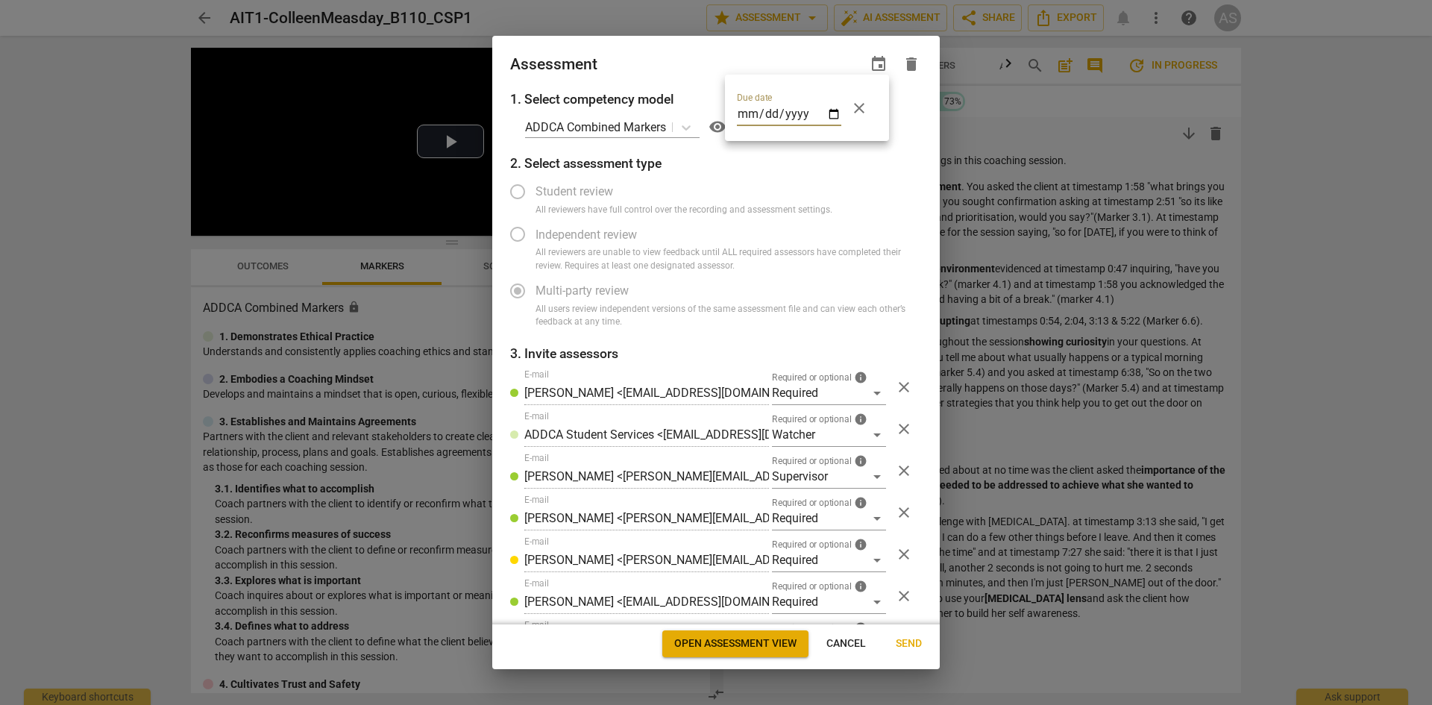
click at [767, 120] on input "date" at bounding box center [789, 115] width 104 height 22
click at [835, 112] on input "date" at bounding box center [789, 115] width 104 height 22
type input "[DATE]"
click at [850, 189] on div at bounding box center [716, 352] width 1432 height 705
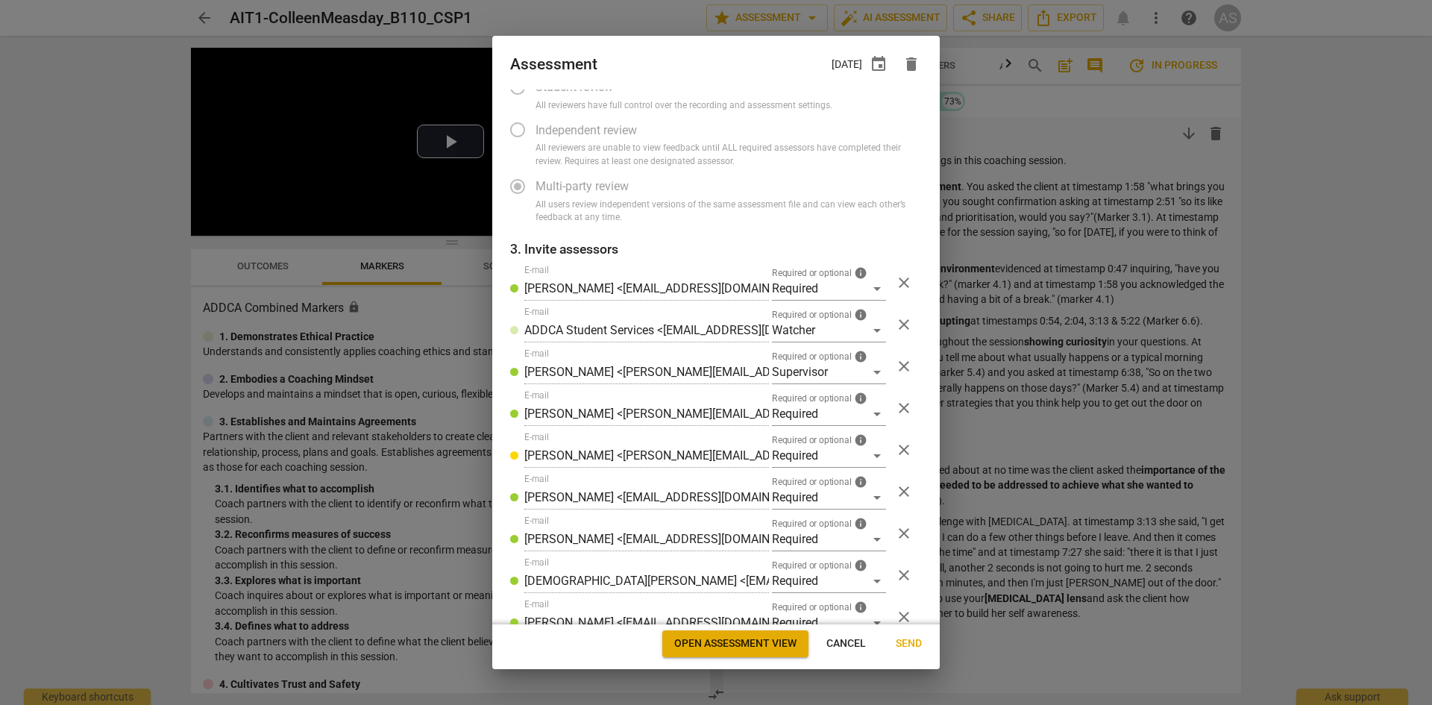
scroll to position [213, 0]
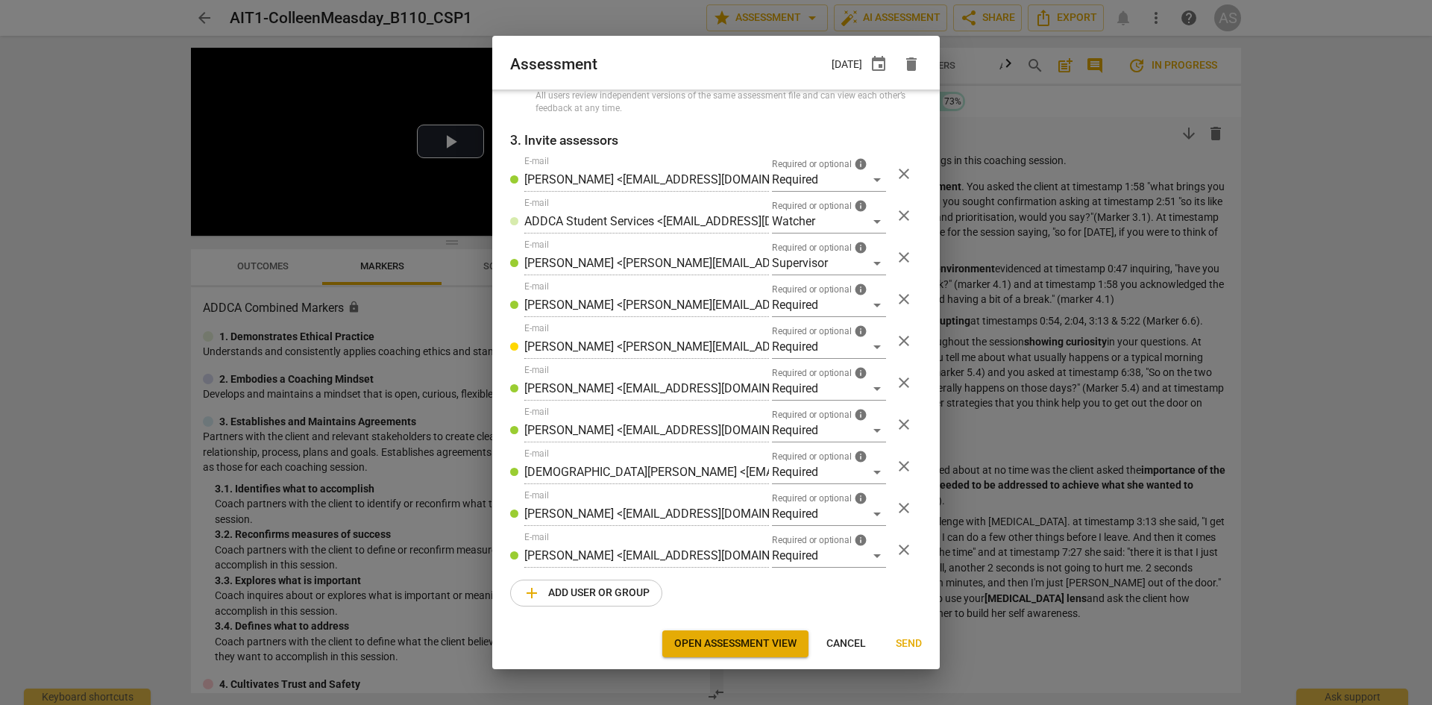
click at [588, 597] on span "add Add user or group" at bounding box center [586, 593] width 127 height 18
radio input "false"
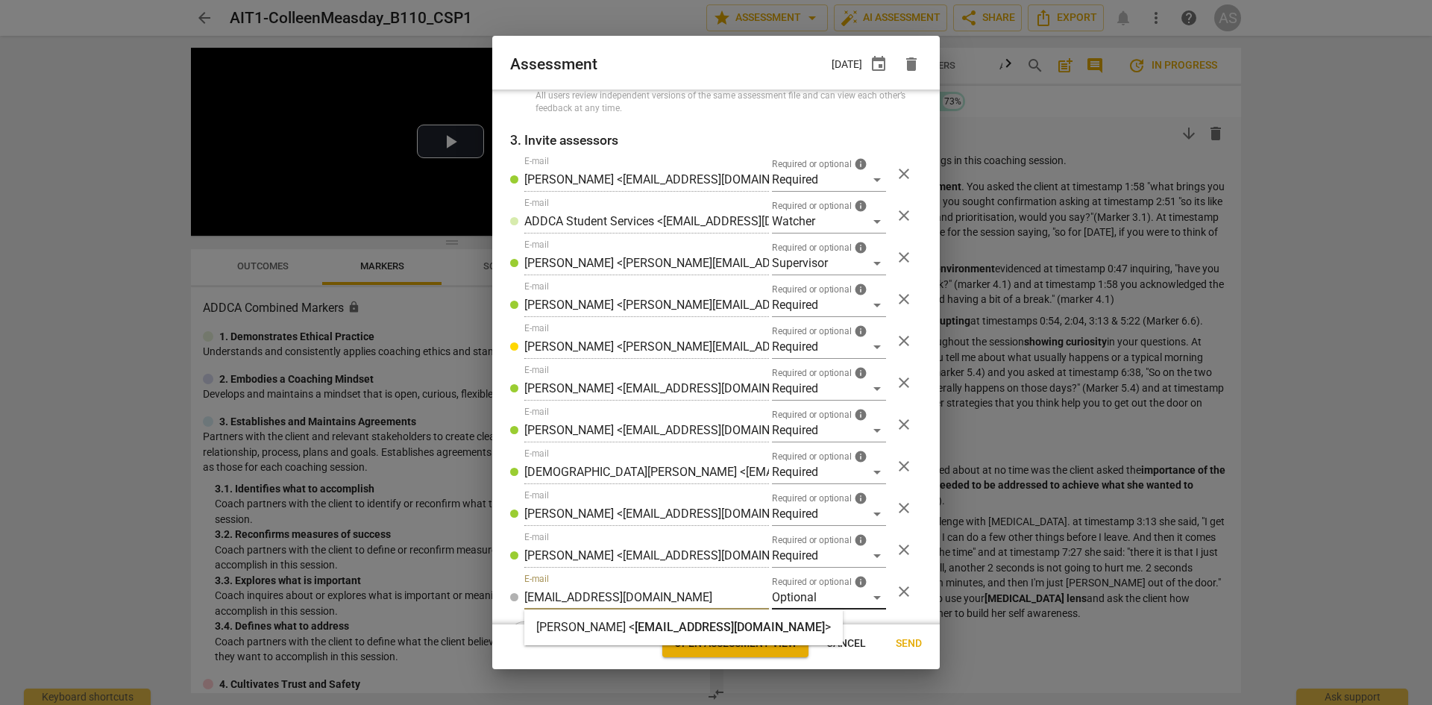
type input "[EMAIL_ADDRESS][DOMAIN_NAME]"
click at [808, 599] on div "Optional" at bounding box center [829, 597] width 114 height 24
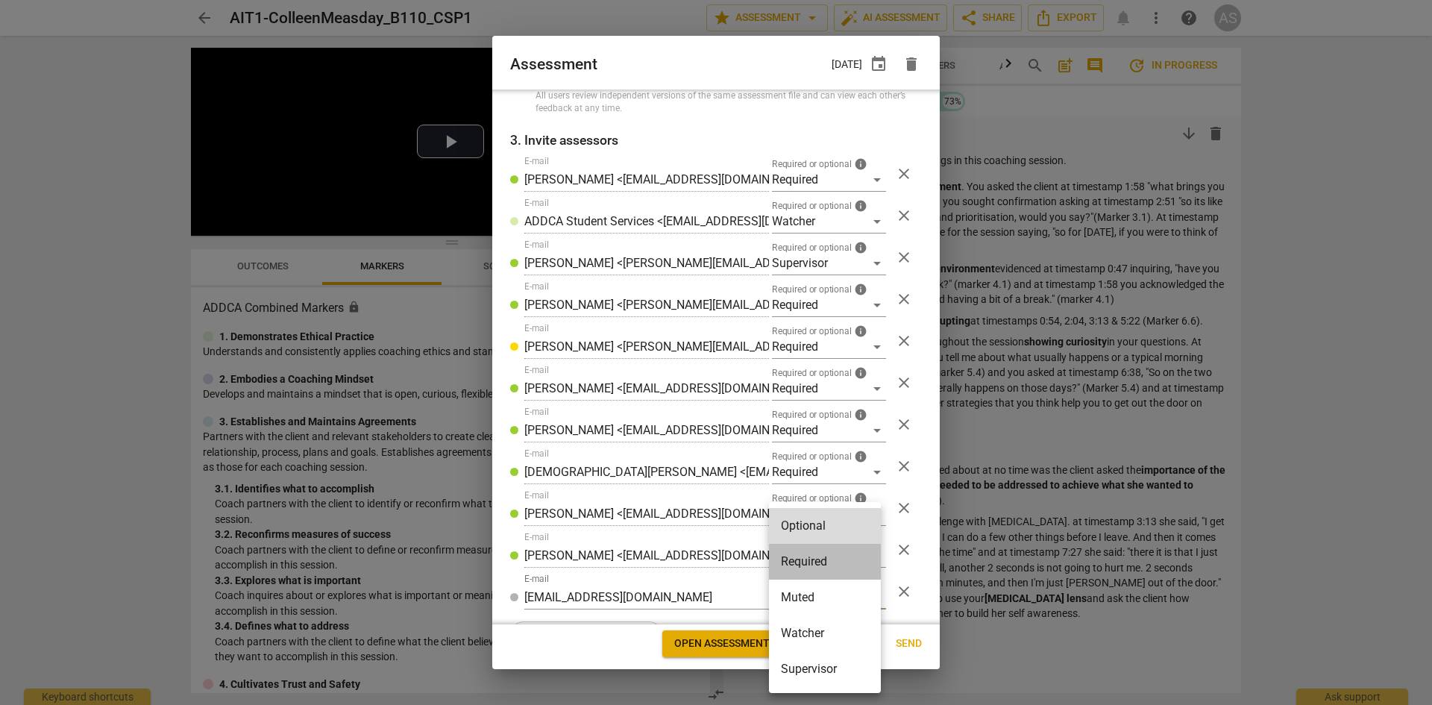
click at [805, 560] on li "Required" at bounding box center [825, 562] width 112 height 36
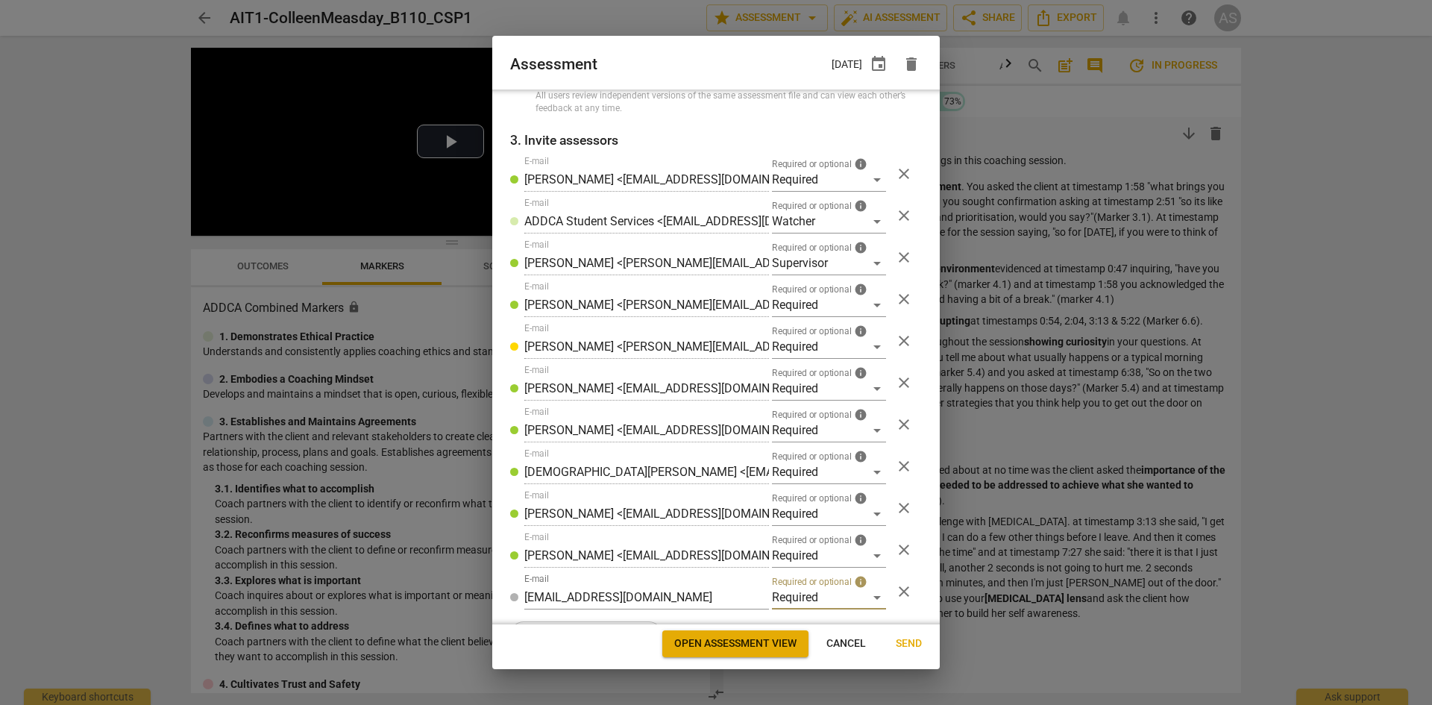
click at [905, 646] on span "Send" at bounding box center [909, 643] width 26 height 15
radio input "false"
type input "[PERSON_NAME] <[PERSON_NAME][EMAIL_ADDRESS][DOMAIN_NAME]>"
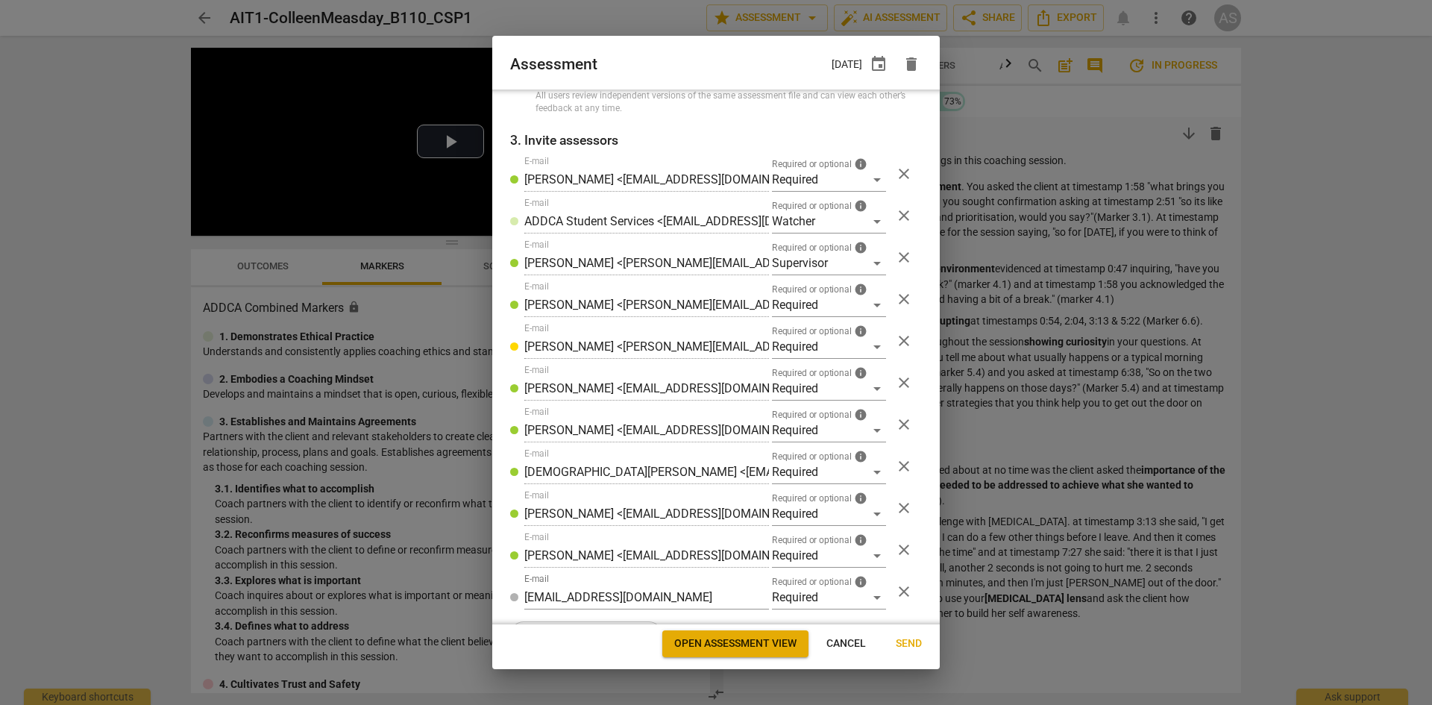
type input "[PERSON_NAME] <[EMAIL_ADDRESS][DOMAIN_NAME]>"
type input "[DEMOGRAPHIC_DATA][PERSON_NAME] <[EMAIL_ADDRESS][DOMAIN_NAME]>"
type input "[PERSON_NAME] <[EMAIL_ADDRESS][DOMAIN_NAME]>"
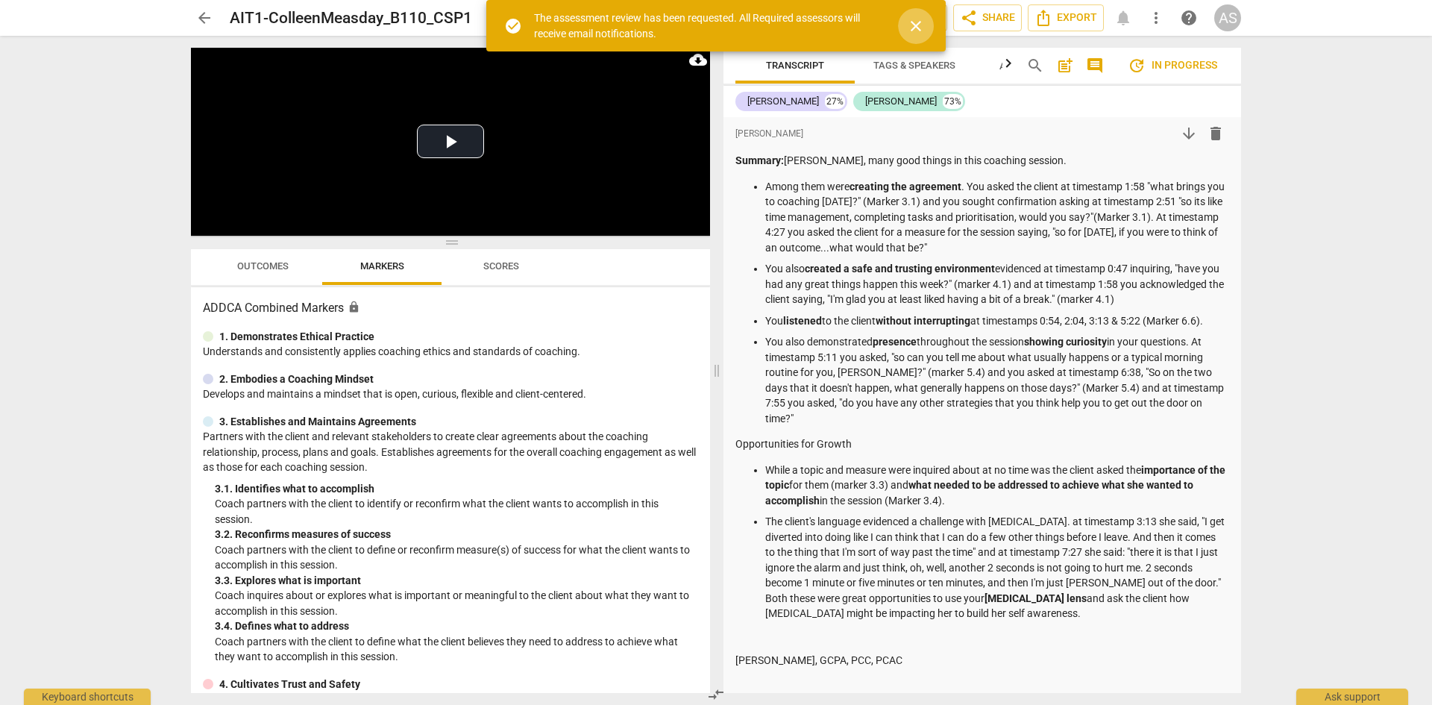
click at [917, 25] on span "close" at bounding box center [916, 26] width 18 height 18
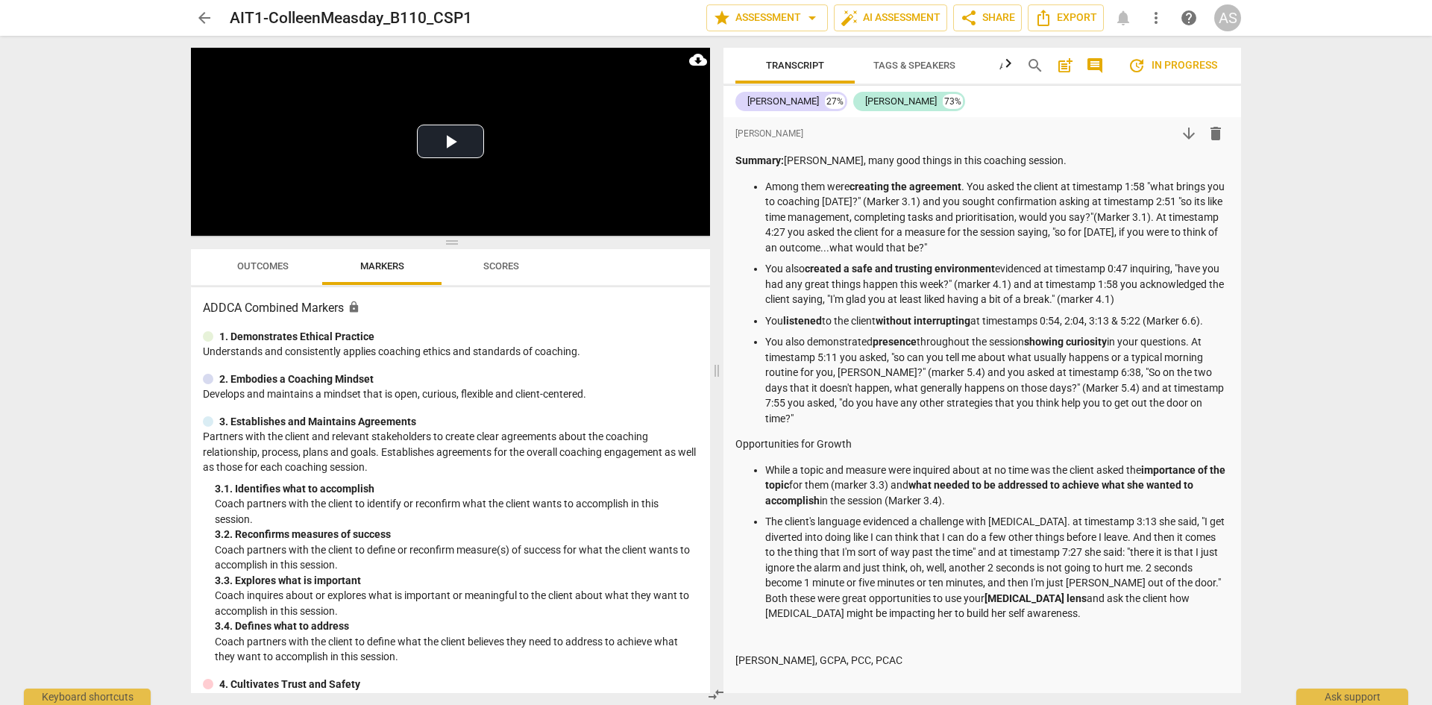
click at [195, 17] on span "arrow_back" at bounding box center [204, 18] width 18 height 18
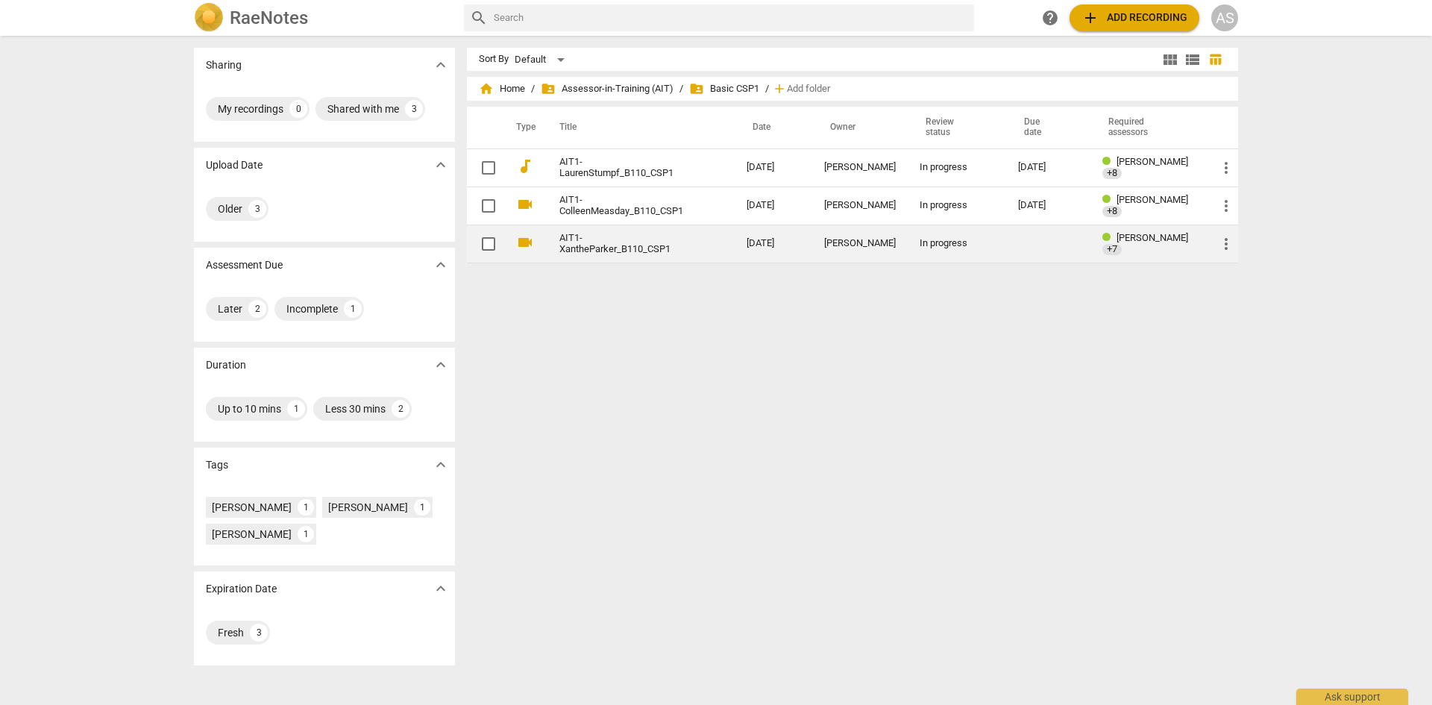
click at [639, 249] on link "AIT1-XantheParker_B110_CSP1" at bounding box center [625, 244] width 133 height 22
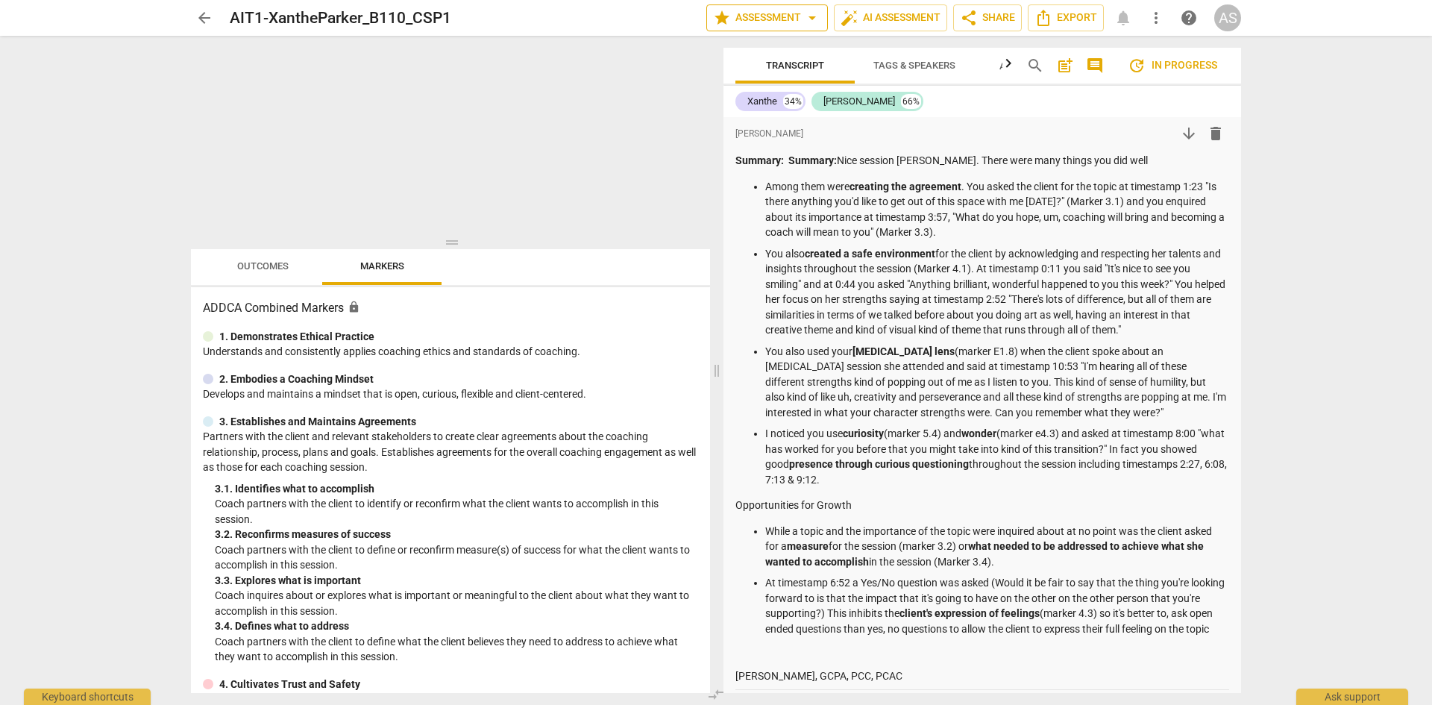
click at [758, 16] on span "star Assessment arrow_drop_down" at bounding box center [767, 18] width 108 height 18
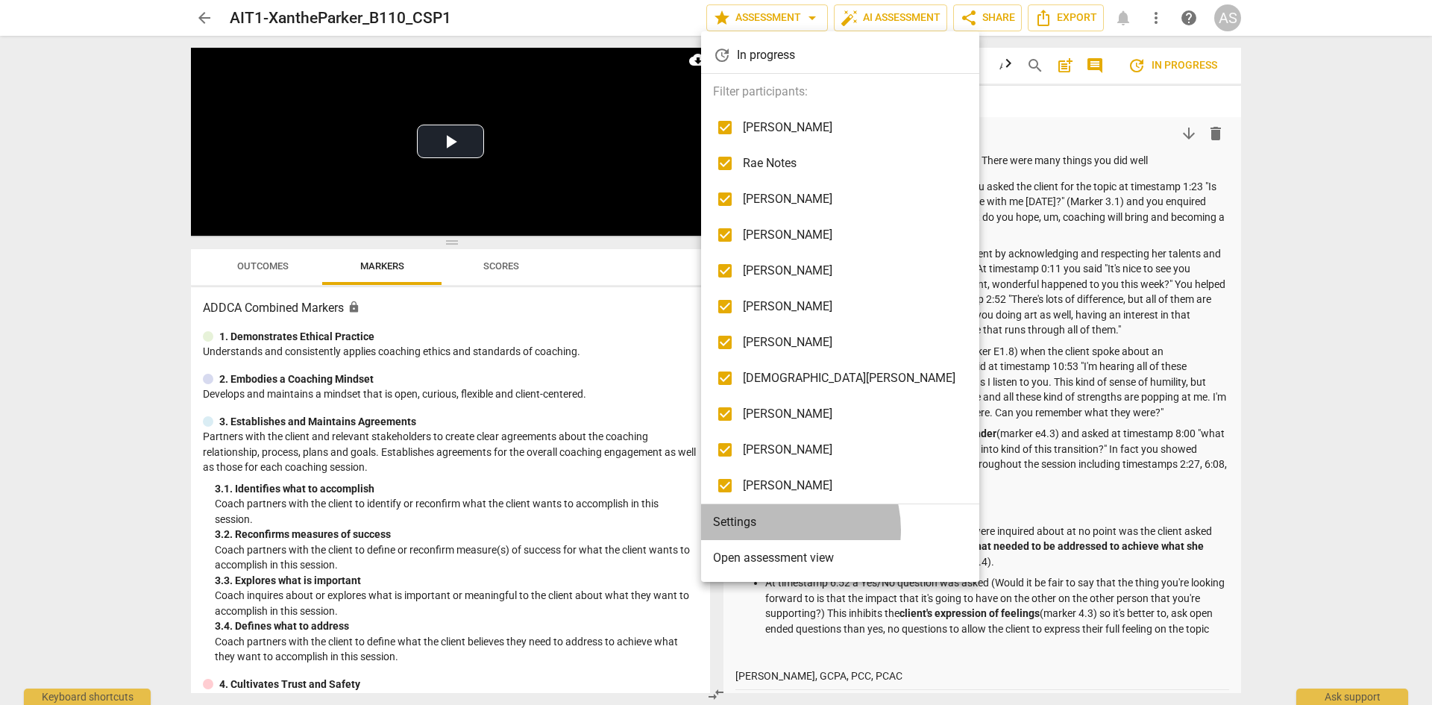
click at [783, 529] on li "Settings" at bounding box center [840, 522] width 278 height 36
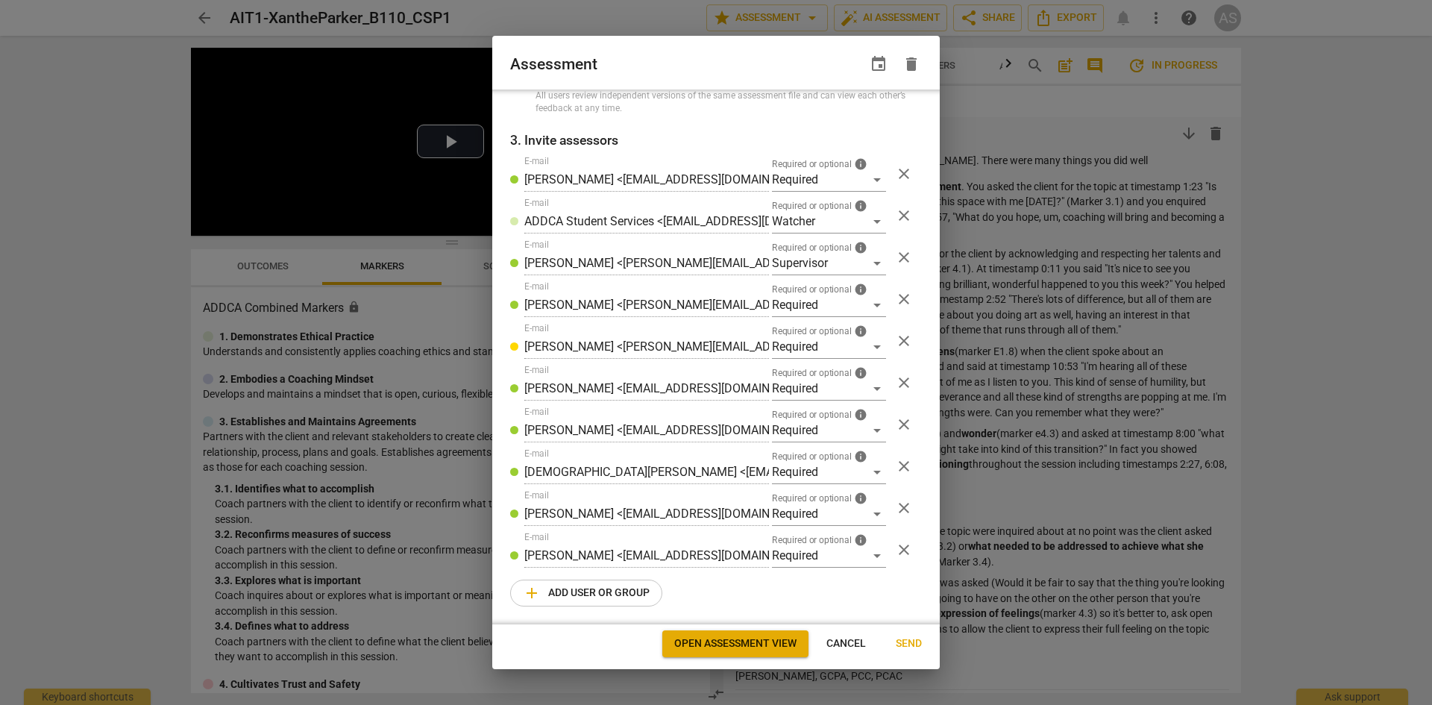
scroll to position [2, 0]
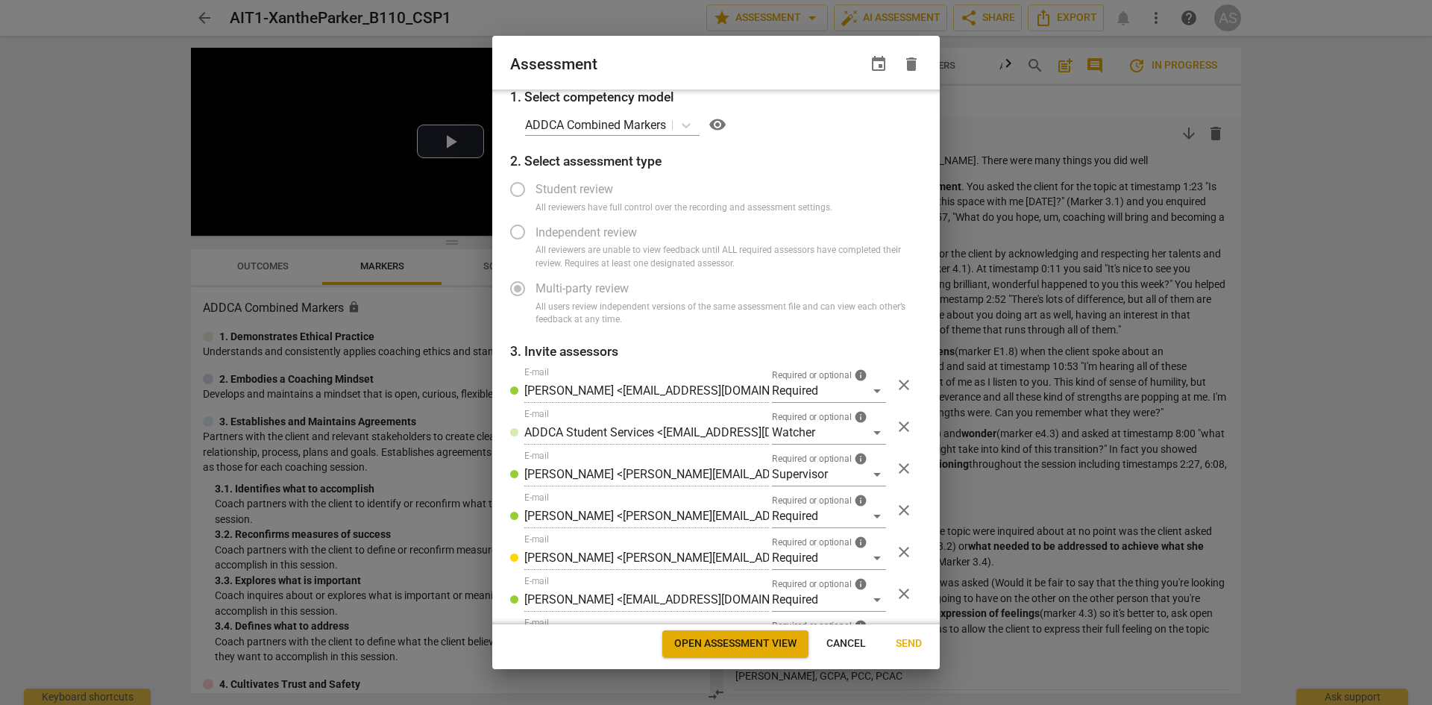
radio input "false"
click at [872, 68] on span "event" at bounding box center [879, 64] width 18 height 18
click at [833, 115] on input "date" at bounding box center [789, 115] width 104 height 22
type input "[DATE]"
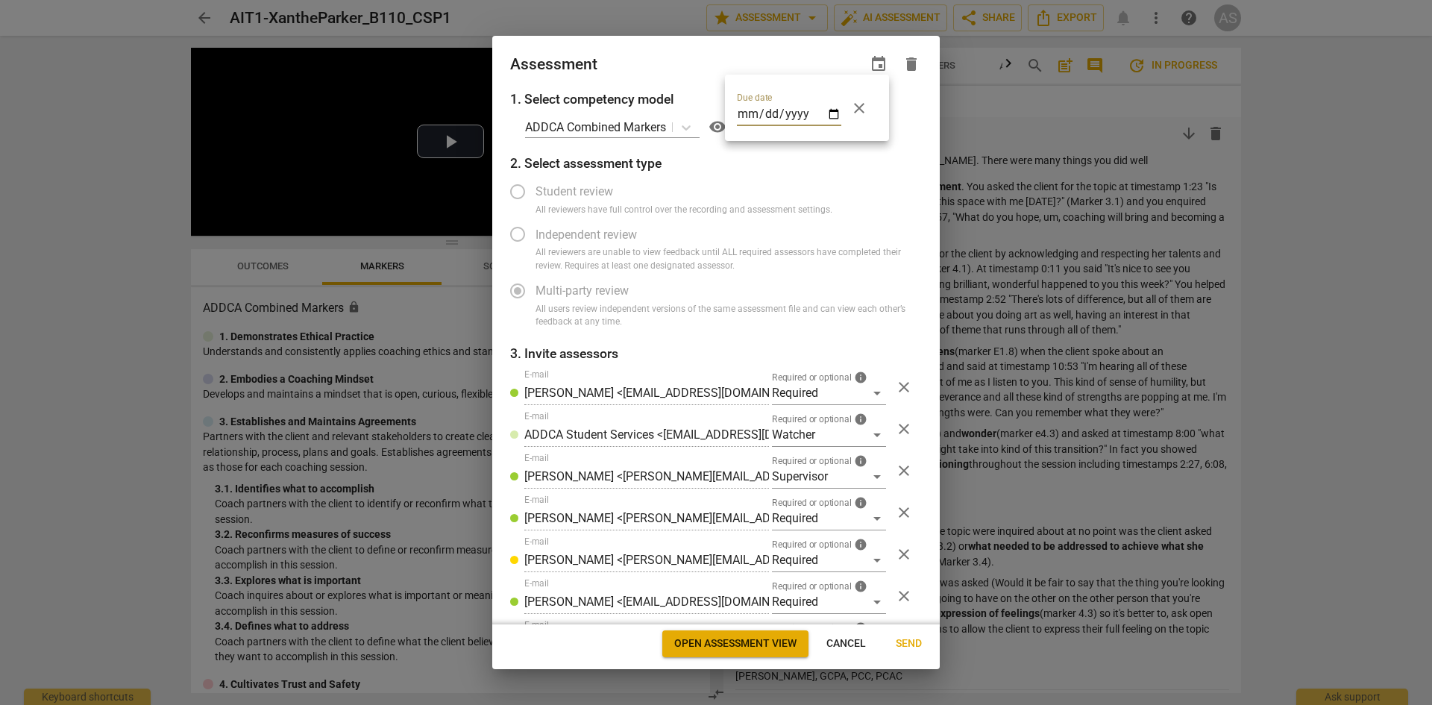
click at [746, 57] on div at bounding box center [716, 352] width 1432 height 705
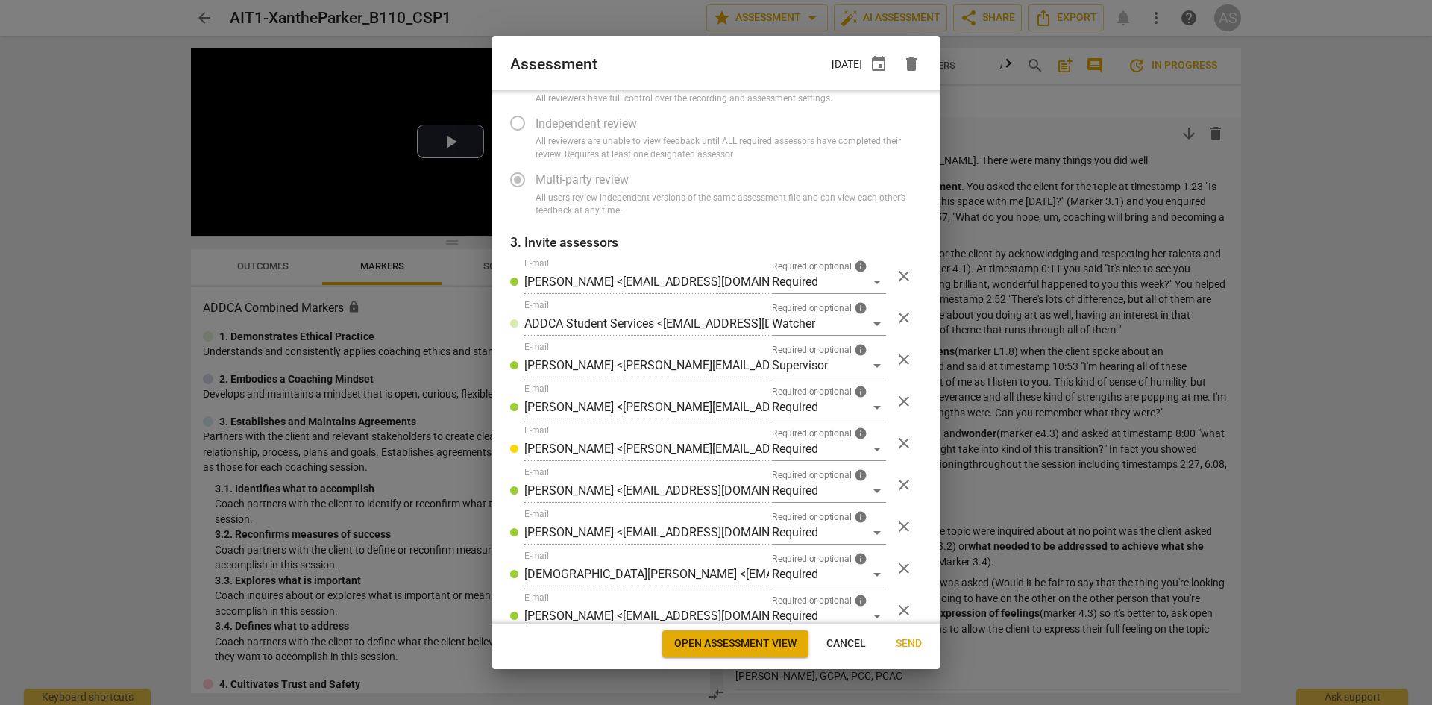
scroll to position [213, 0]
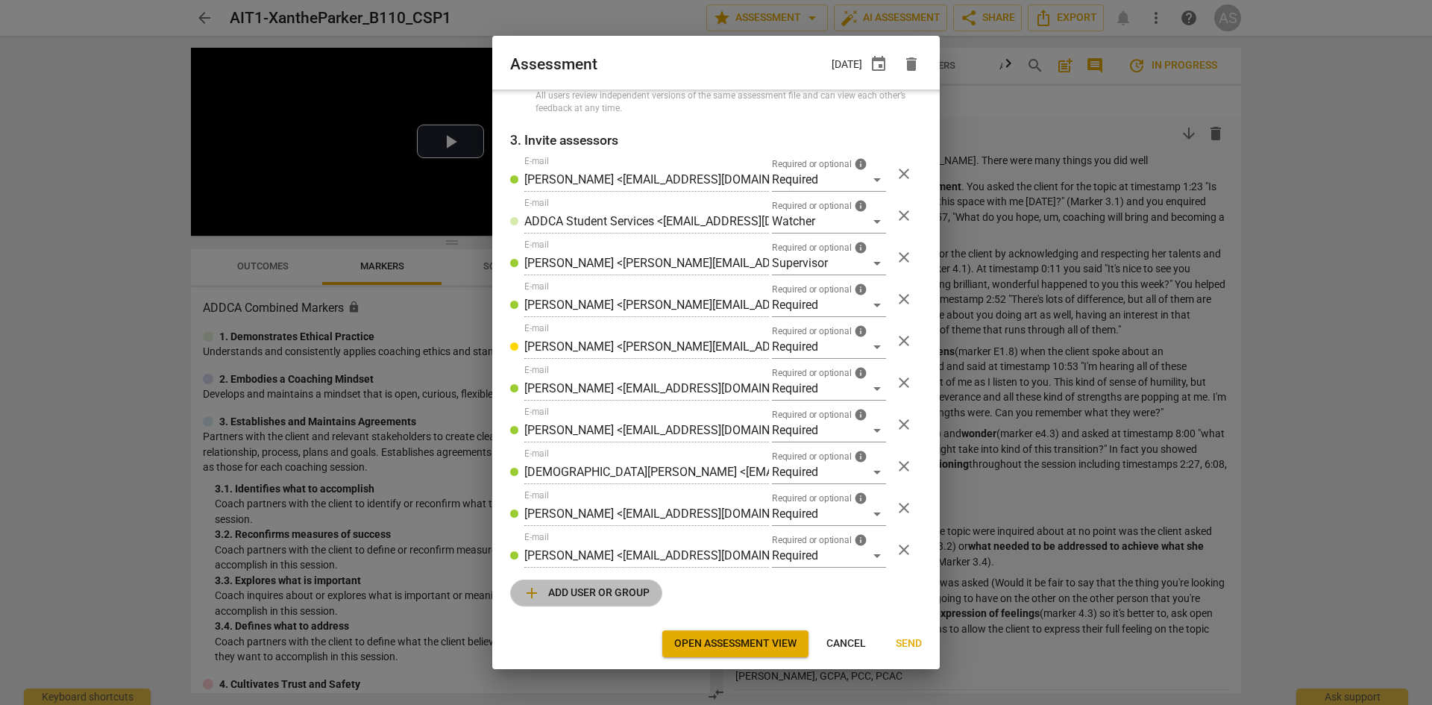
click at [611, 591] on span "add Add user or group" at bounding box center [586, 593] width 127 height 18
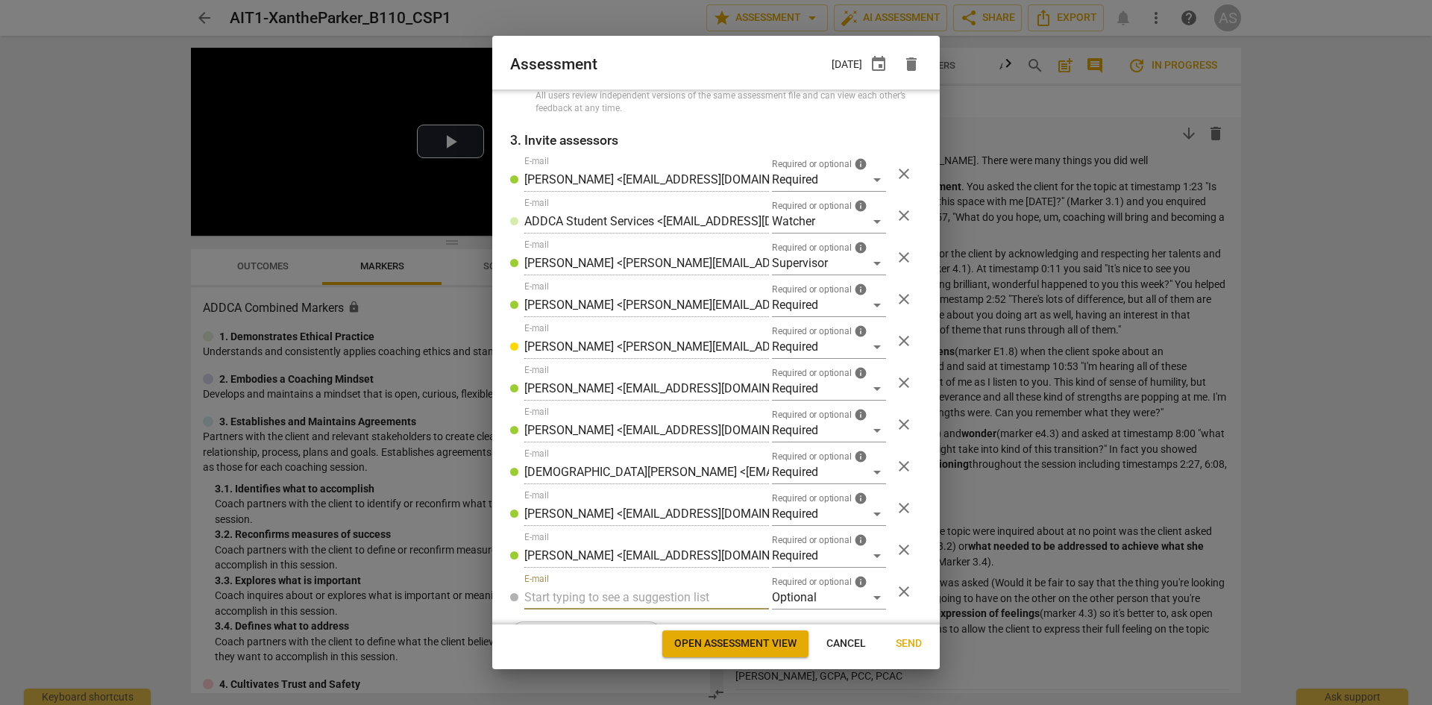
radio input "false"
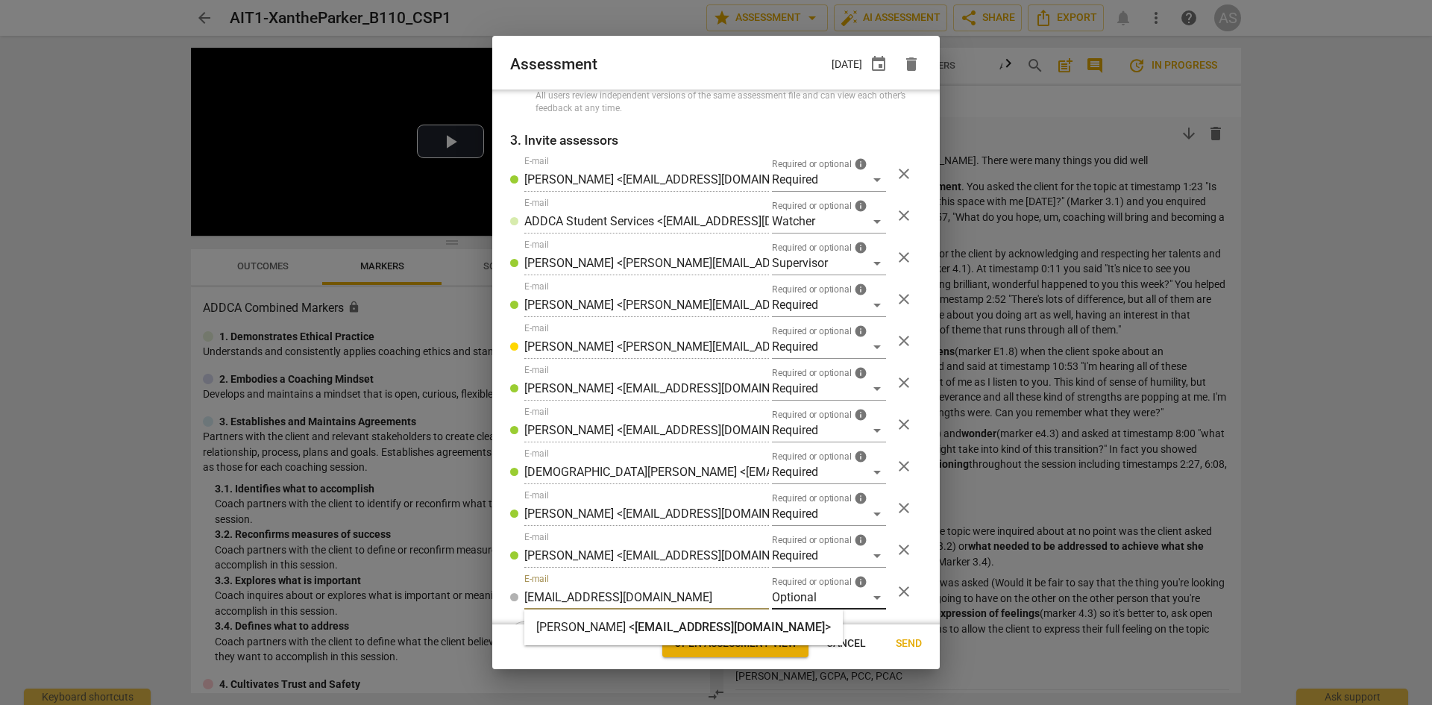
type input "[EMAIL_ADDRESS][DOMAIN_NAME]"
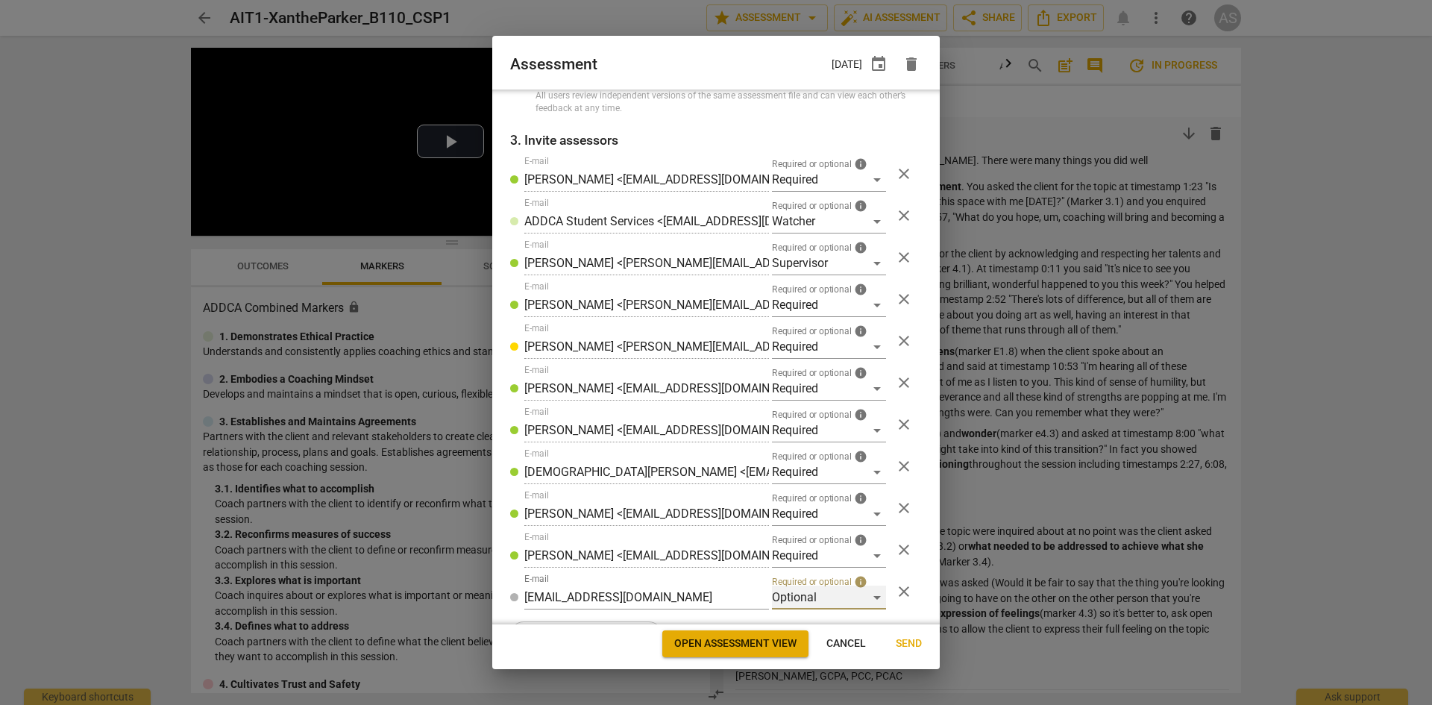
click at [808, 592] on div "Optional" at bounding box center [829, 597] width 114 height 24
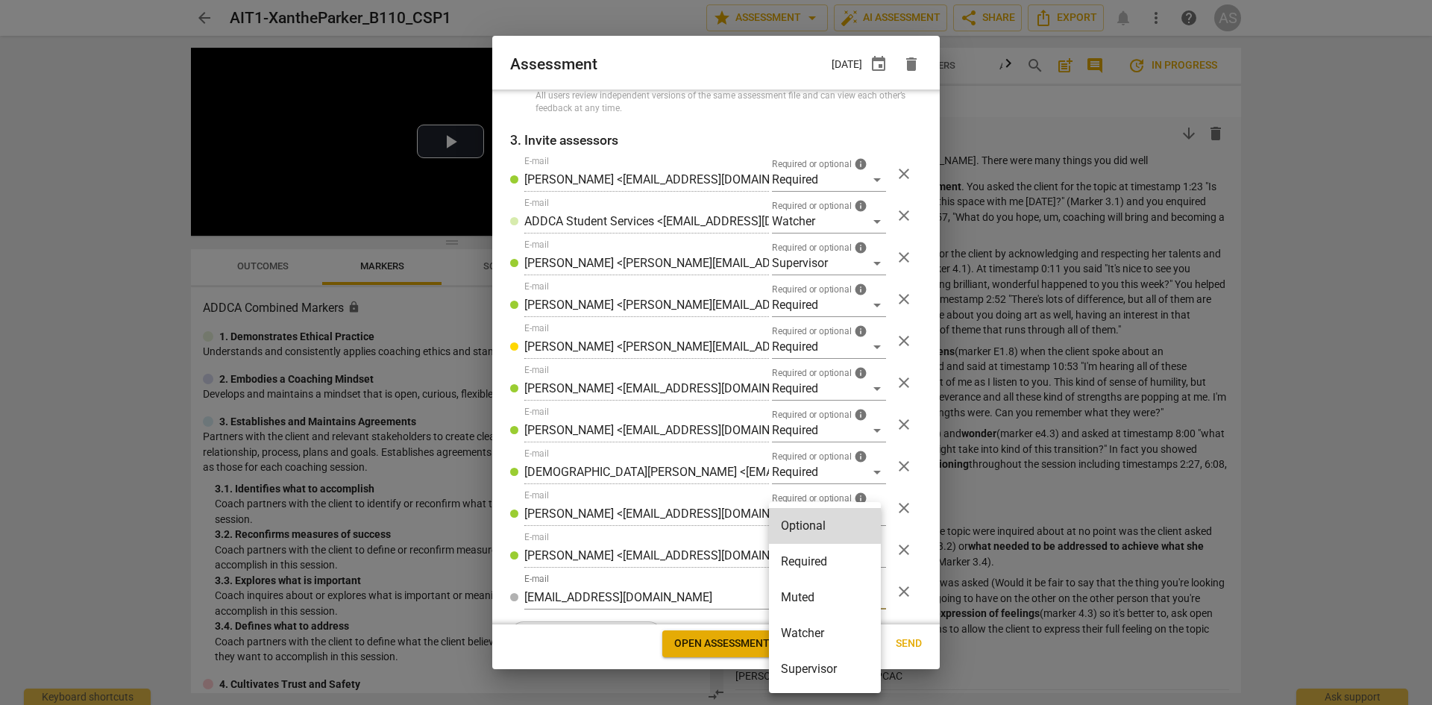
click at [817, 566] on li "Required" at bounding box center [825, 562] width 112 height 36
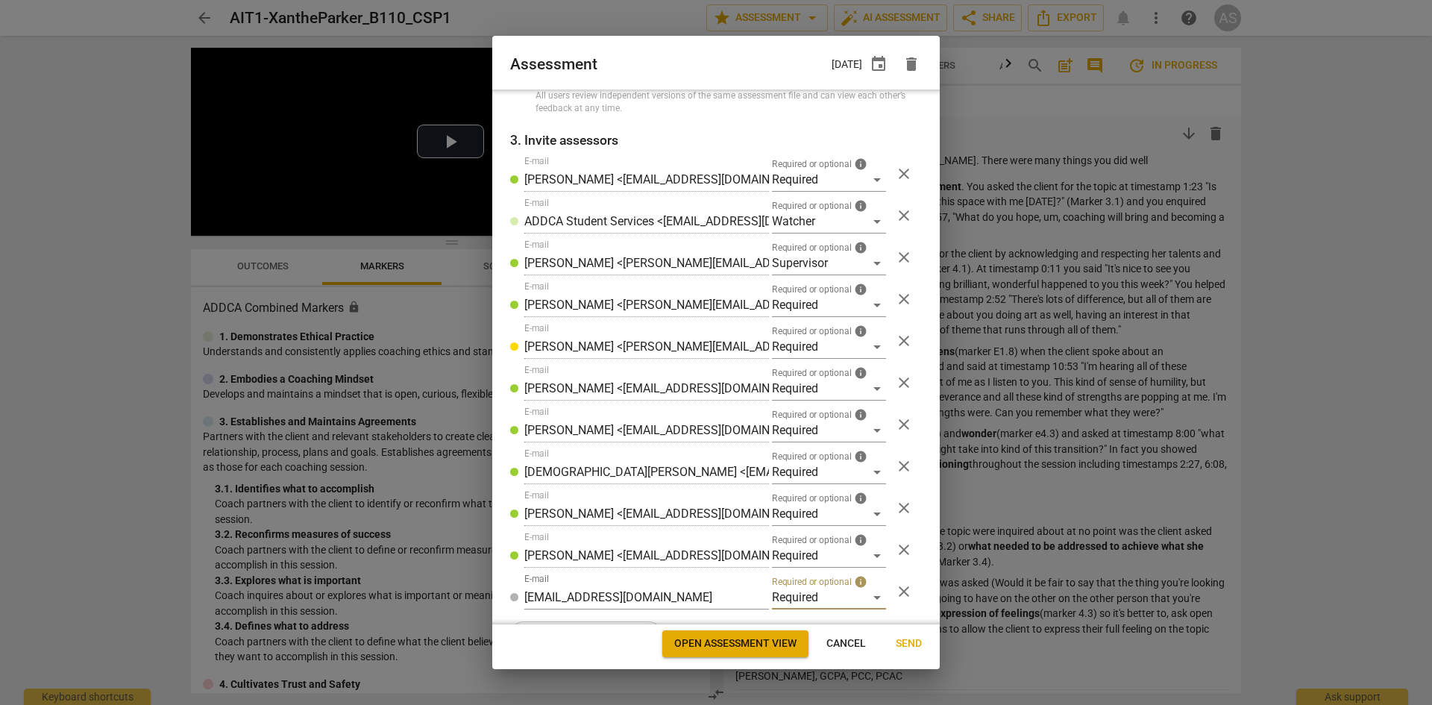
click at [912, 642] on span "Send" at bounding box center [909, 643] width 26 height 15
radio input "false"
type input "[PERSON_NAME] <[PERSON_NAME][EMAIL_ADDRESS][DOMAIN_NAME]>"
type input "[PERSON_NAME] <[EMAIL_ADDRESS][DOMAIN_NAME]>"
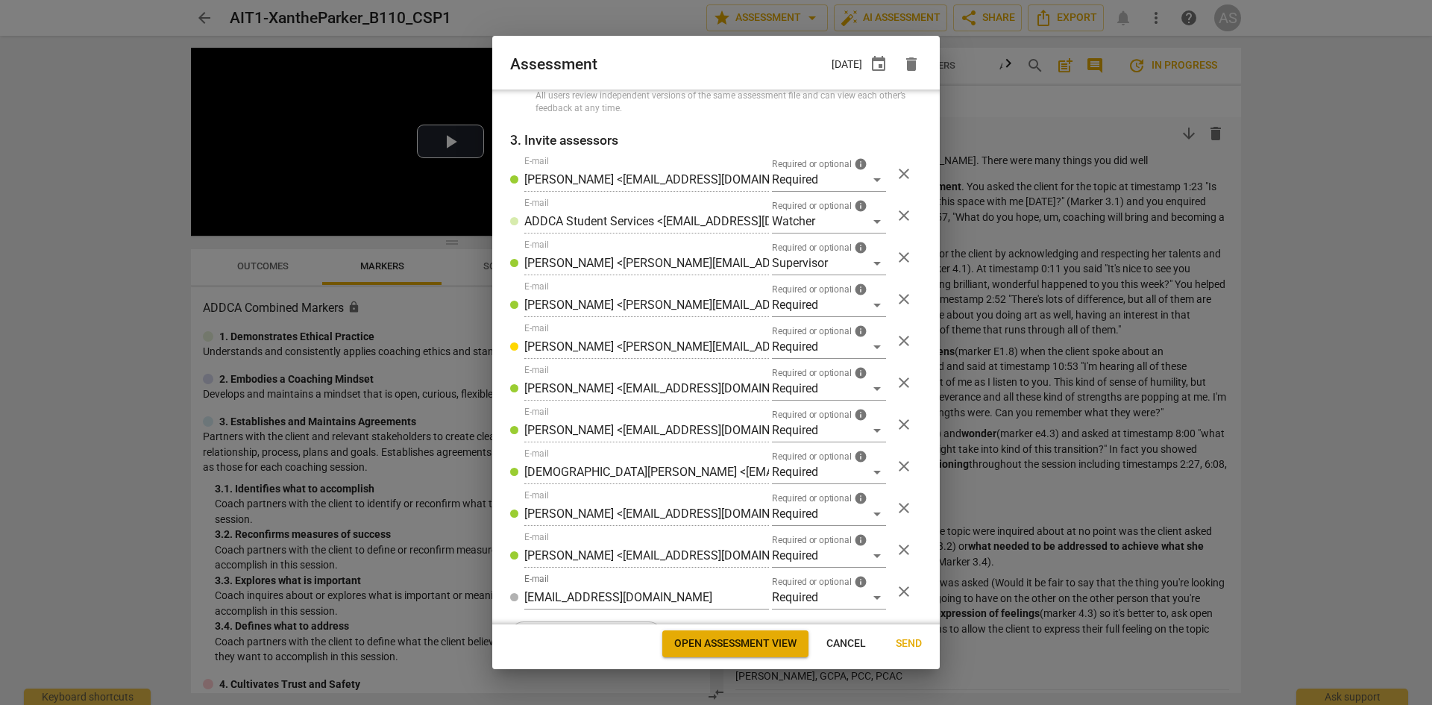
type input "[DEMOGRAPHIC_DATA][PERSON_NAME] <[EMAIL_ADDRESS][DOMAIN_NAME]>"
type input "[PERSON_NAME] <[EMAIL_ADDRESS][DOMAIN_NAME]>"
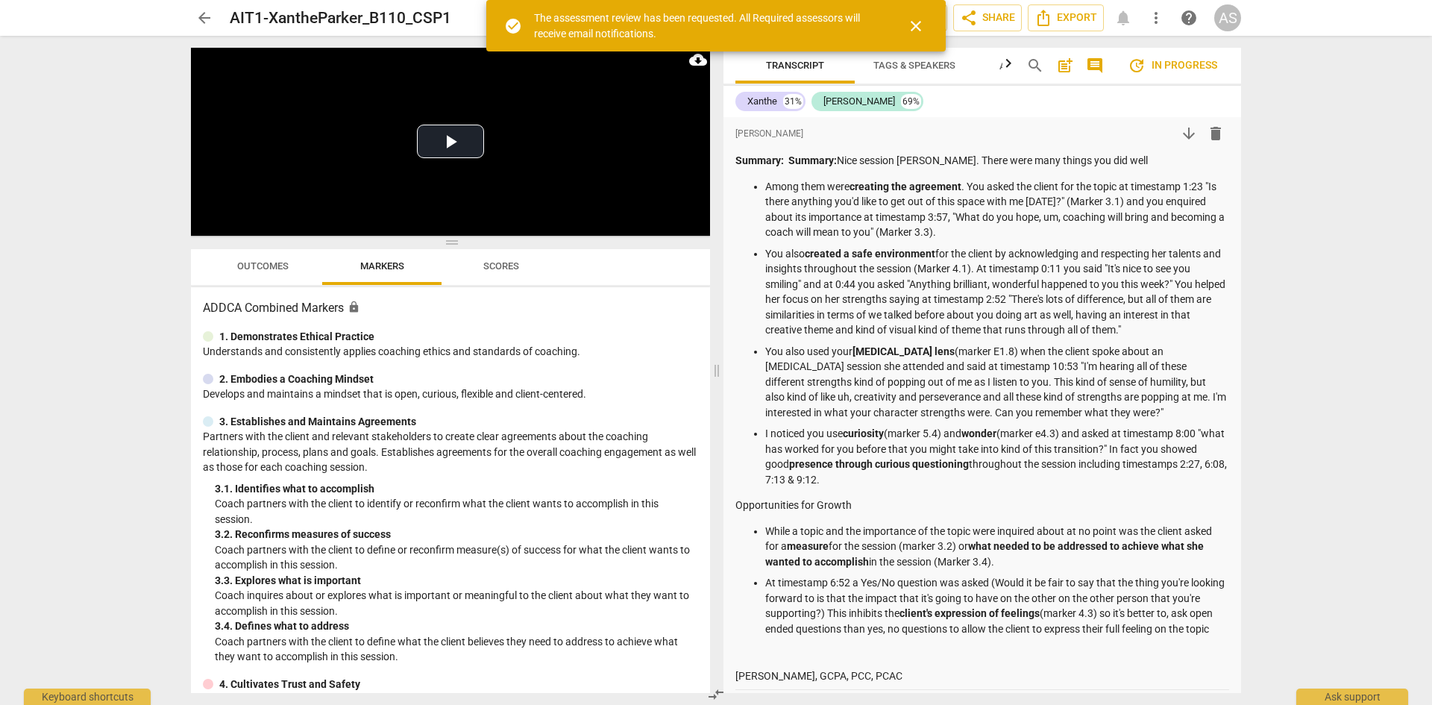
click at [916, 28] on span "close" at bounding box center [916, 26] width 18 height 18
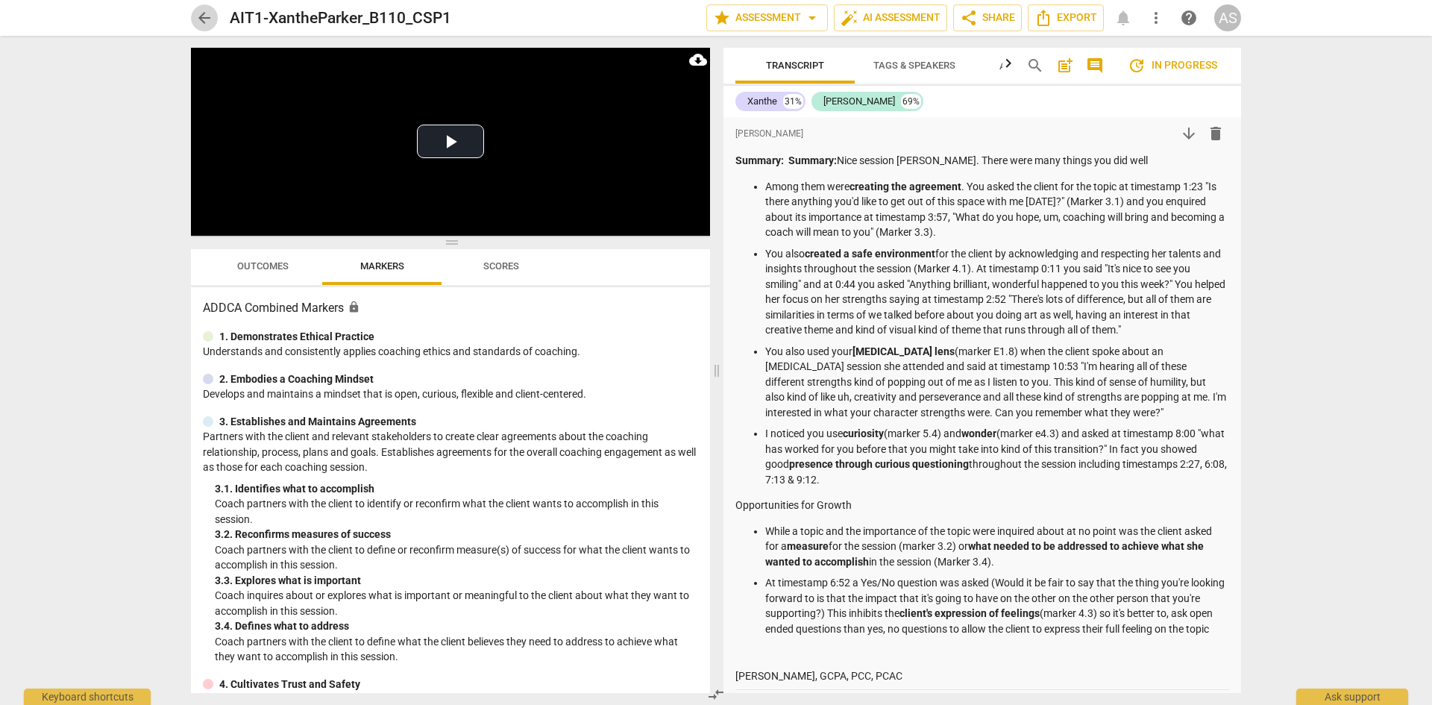
click at [206, 16] on span "arrow_back" at bounding box center [204, 18] width 18 height 18
